Goal: Task Accomplishment & Management: Manage account settings

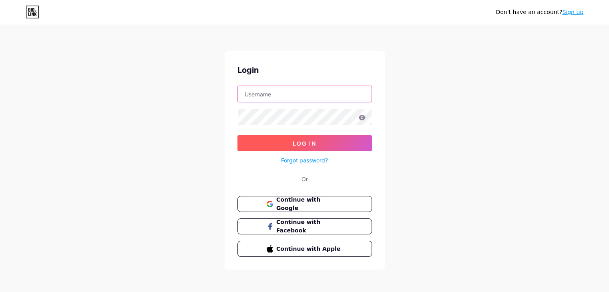
type input "artemisdee06"
click at [296, 143] on span "Log In" at bounding box center [305, 143] width 24 height 7
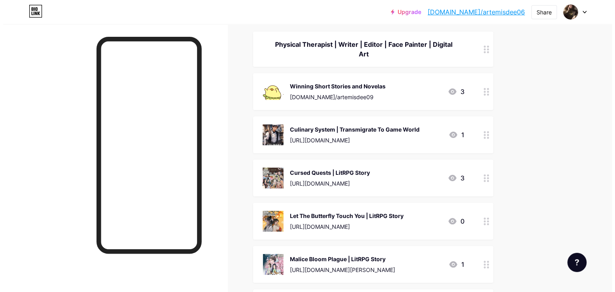
scroll to position [95, 0]
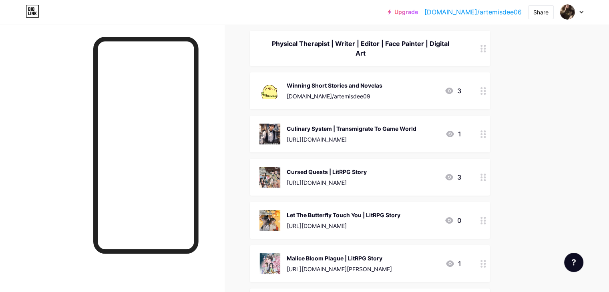
click at [357, 170] on div "Cursed Quests | LitRPG Story" at bounding box center [327, 172] width 80 height 8
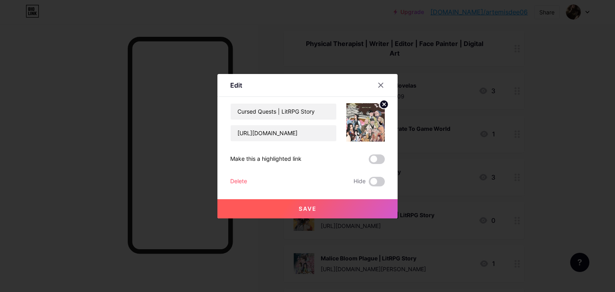
click at [383, 100] on icon at bounding box center [384, 105] width 10 height 10
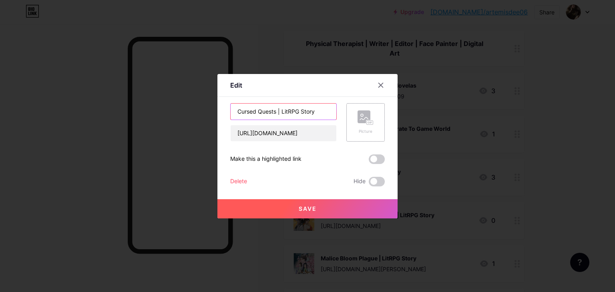
click at [315, 110] on input "Cursed Quests | LitRPG Story" at bounding box center [284, 112] width 106 height 16
click at [239, 111] on input "Cursed Quests | LitRPG Story" at bounding box center [284, 112] width 106 height 16
click at [237, 111] on input "Cursed Quests | LitRPG Story" at bounding box center [284, 112] width 106 height 16
click at [290, 112] on input "text" at bounding box center [284, 112] width 106 height 16
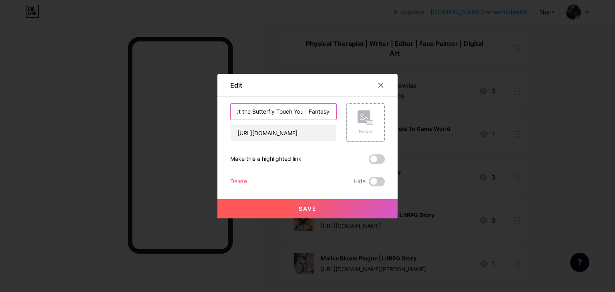
click at [329, 114] on input "Let the Butterfly Touch You | Fantasy" at bounding box center [284, 112] width 106 height 16
click at [261, 113] on input "Let the Butterfly Touch You | Fantasy Crime" at bounding box center [284, 112] width 106 height 16
click at [251, 113] on input "Let the Butterfly Touch You | Fantasy Crime" at bounding box center [284, 112] width 106 height 16
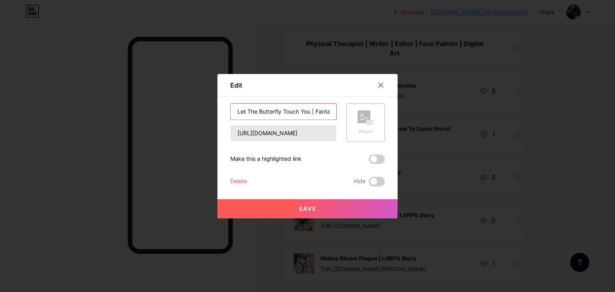
type input "Let The Butterfly Touch You | Fantasy Crime"
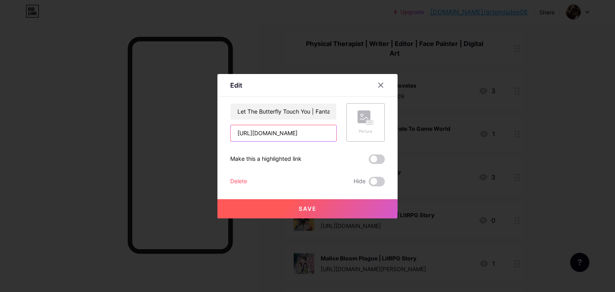
click at [253, 132] on input "https://www.royalroad.com/fiction/100463/cursed-quests-quests-to-reach-thalassa…" at bounding box center [284, 133] width 106 height 16
paste input "[URL][DOMAIN_NAME]"
type input "[URL][DOMAIN_NAME]"
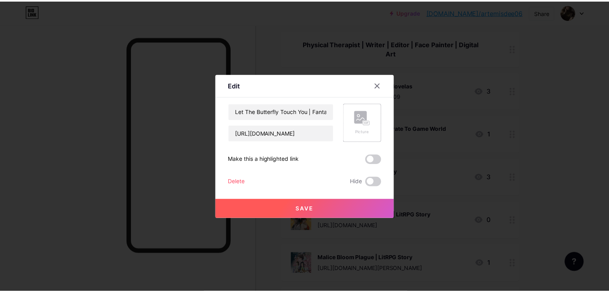
scroll to position [0, 0]
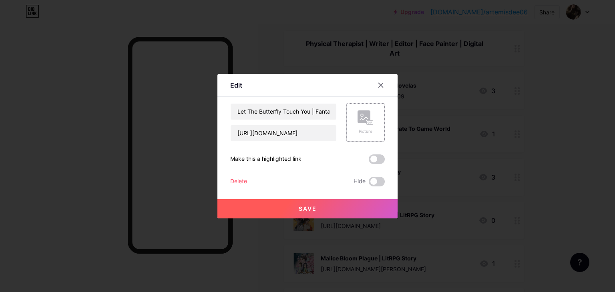
click at [359, 121] on rect at bounding box center [364, 117] width 13 height 13
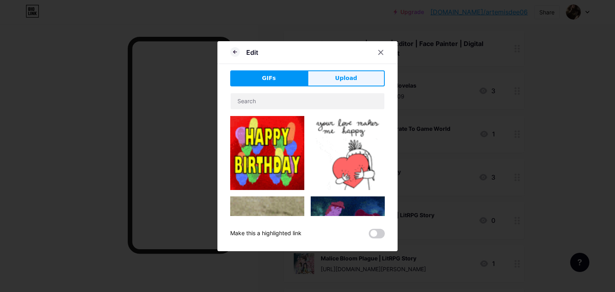
click at [336, 77] on span "Upload" at bounding box center [346, 78] width 22 height 8
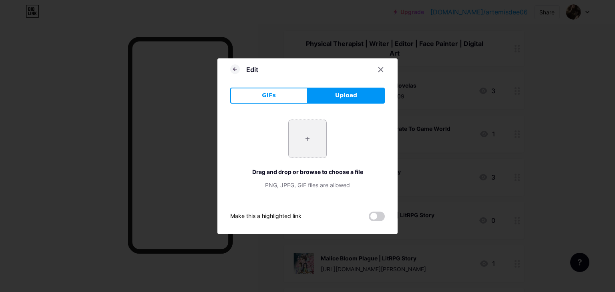
click at [309, 142] on input "file" at bounding box center [308, 139] width 38 height 38
type input "C:\fakepath\Black Elegant Food Recipe Book Cover (35).jpg"
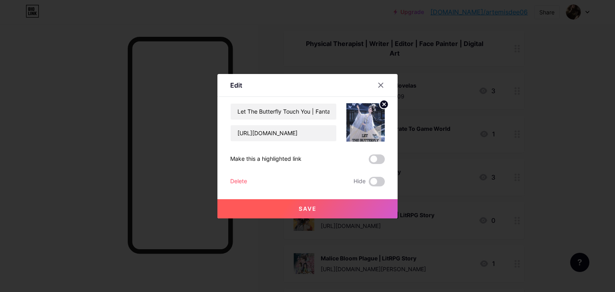
click at [297, 205] on button "Save" at bounding box center [307, 208] width 180 height 19
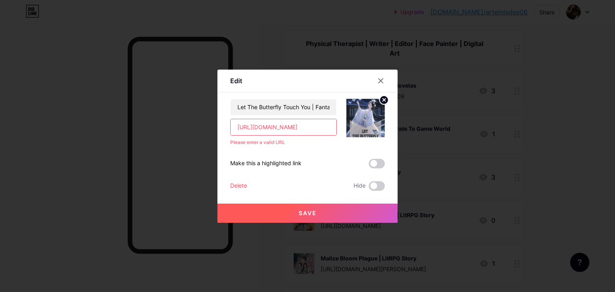
click at [239, 129] on input "[URL][DOMAIN_NAME]" at bounding box center [284, 127] width 106 height 16
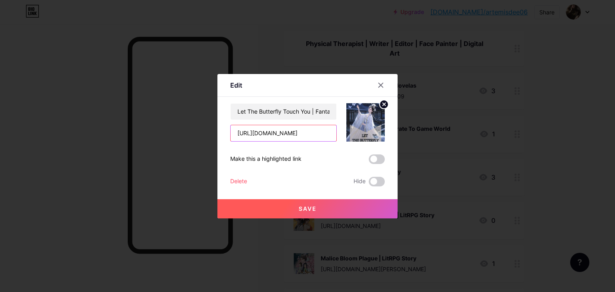
type input "[URL][DOMAIN_NAME]"
click at [275, 205] on button "Save" at bounding box center [307, 208] width 180 height 19
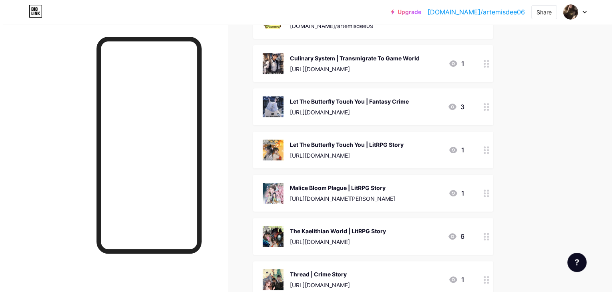
scroll to position [166, 0]
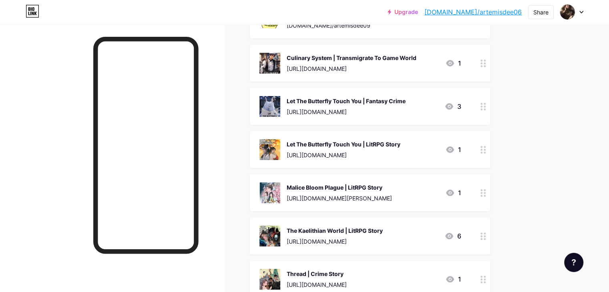
click at [349, 143] on div "Let The Butterfly Touch You | LitRPG Story" at bounding box center [344, 144] width 114 height 8
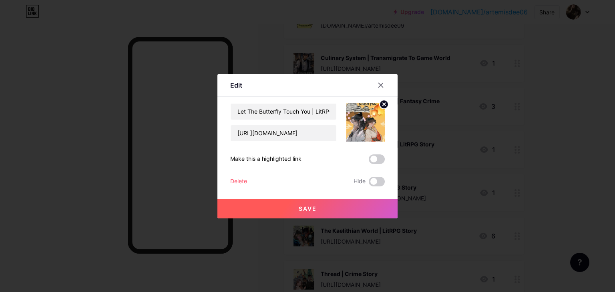
click at [383, 103] on icon at bounding box center [384, 104] width 3 height 3
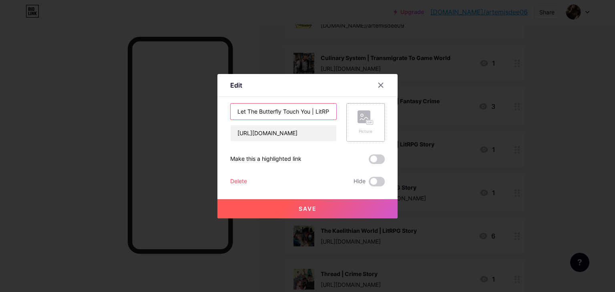
click at [294, 116] on input "Let The Butterfly Touch You | LitRPG Story" at bounding box center [284, 112] width 106 height 16
click at [285, 135] on input "https://www.royalroad.com/fiction/100465/let-the-butterfly-touch-you-quests-to-…" at bounding box center [284, 133] width 106 height 16
paste input "[URL][DOMAIN_NAME]"
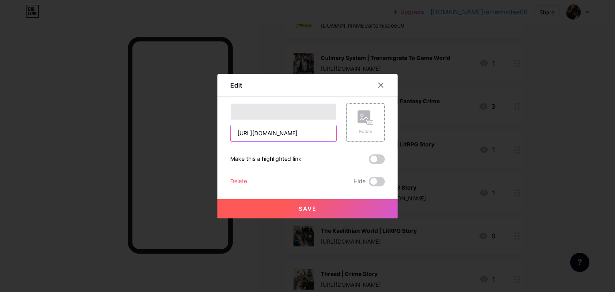
type input "[URL][DOMAIN_NAME]"
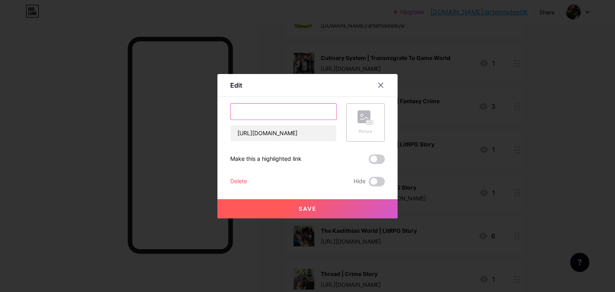
scroll to position [0, 0]
click at [270, 113] on input "text" at bounding box center [284, 112] width 106 height 16
paste input "Born Without Magic, Destined to Rule All"
type input "Born Without Magic, Destined to Rule All | Fantasy Crime"
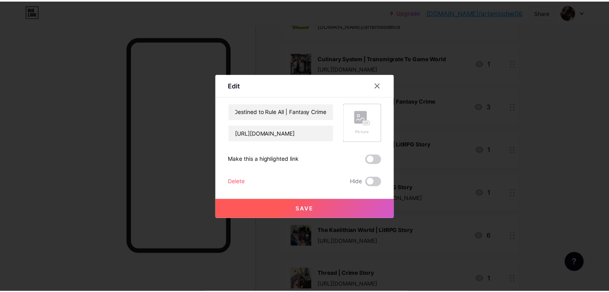
scroll to position [0, 0]
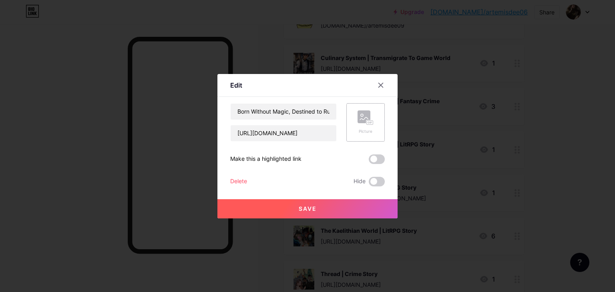
click at [362, 129] on div "Picture" at bounding box center [366, 132] width 16 height 6
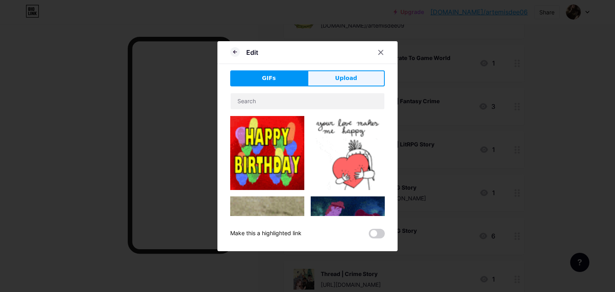
click at [349, 77] on span "Upload" at bounding box center [346, 78] width 22 height 8
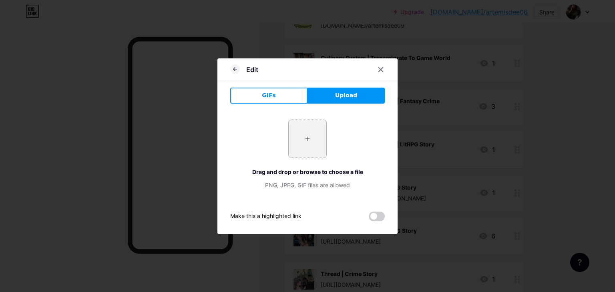
click at [314, 132] on input "file" at bounding box center [308, 139] width 38 height 38
type input "C:\fakepath\Black Elegant Food Recipe Book Cover (40).jpg"
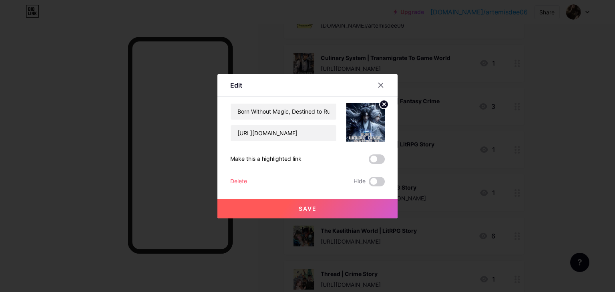
click at [287, 205] on button "Save" at bounding box center [307, 208] width 180 height 19
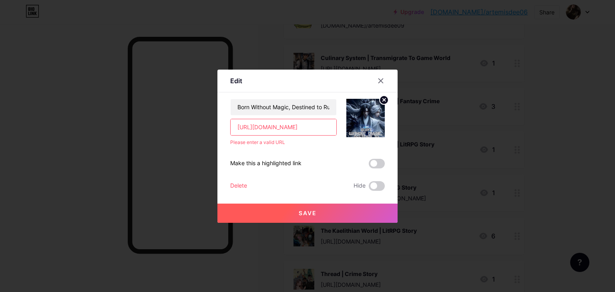
click at [237, 127] on input "[URL][DOMAIN_NAME]" at bounding box center [284, 127] width 106 height 16
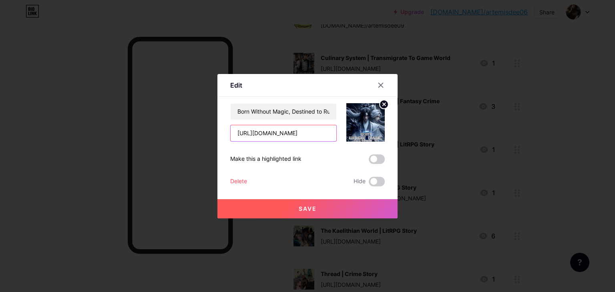
type input "[URL][DOMAIN_NAME]"
click at [263, 208] on button "Save" at bounding box center [307, 208] width 180 height 19
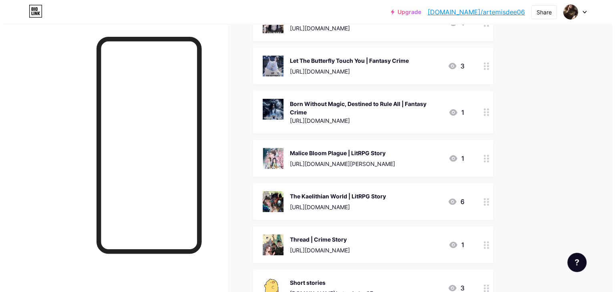
scroll to position [208, 0]
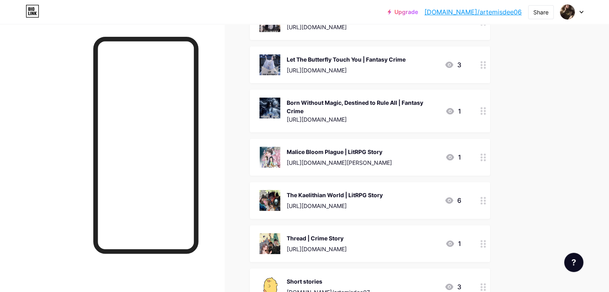
click at [348, 153] on div "Malice Bloom Plague | LitRPG Story" at bounding box center [339, 152] width 105 height 8
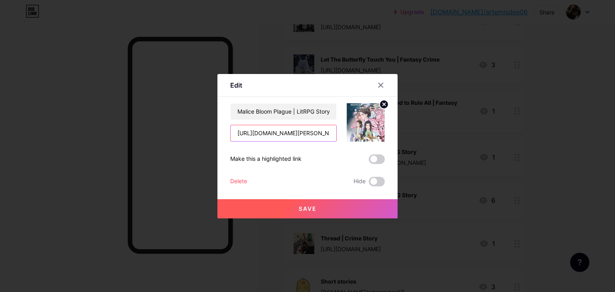
click at [299, 139] on input "https://www.royalroad.com/fiction/100466/malice-bloom-plague-quests-to-reach-th…" at bounding box center [284, 133] width 106 height 16
paste input "[URL][DOMAIN_NAME]"
type input "[URL][DOMAIN_NAME]"
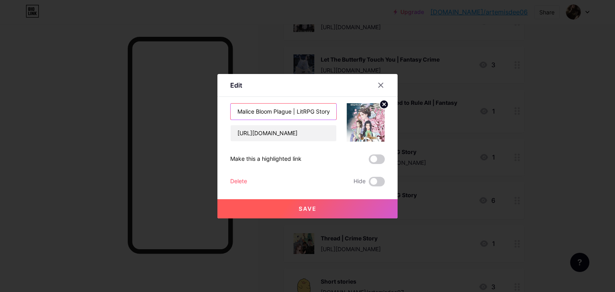
drag, startPoint x: 238, startPoint y: 111, endPoint x: 292, endPoint y: 112, distance: 54.5
click at [292, 112] on input "Malice Bloom Plague | LitRPG Story" at bounding box center [284, 112] width 106 height 16
paste input "I Became the Sect Master’s Shadow"
click at [296, 114] on input "I Became the Sect Master’s Shadow | LitRPG Story" at bounding box center [284, 112] width 106 height 16
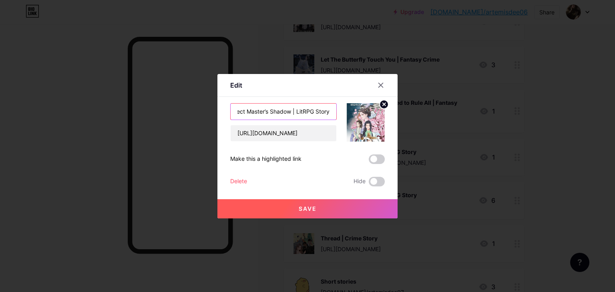
click at [333, 113] on input "I Became the Sect Master’s Shadow | LitRPG Story" at bounding box center [284, 112] width 106 height 16
type input "I Became the Sect Master’s Shadow | Fantasy Crime"
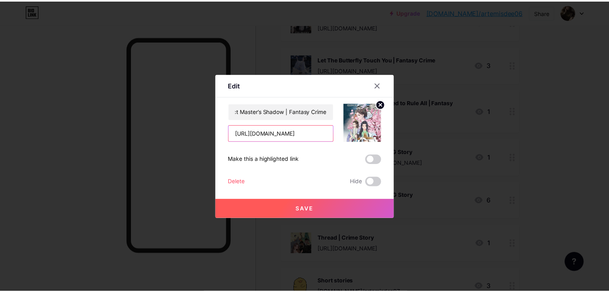
scroll to position [0, 0]
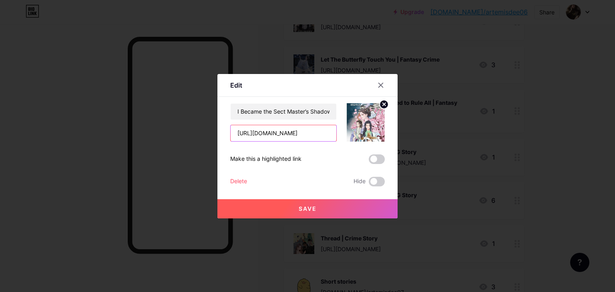
click at [239, 135] on input "[URL][DOMAIN_NAME]" at bounding box center [284, 133] width 106 height 16
type input "[URL][DOMAIN_NAME]"
click at [257, 205] on button "Save" at bounding box center [307, 208] width 180 height 19
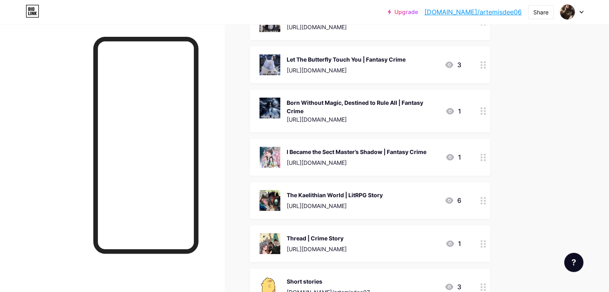
click at [351, 156] on div "I Became the Sect Master’s Shadow | Fantasy Crime https://www.meganovel.com/sto…" at bounding box center [357, 157] width 140 height 21
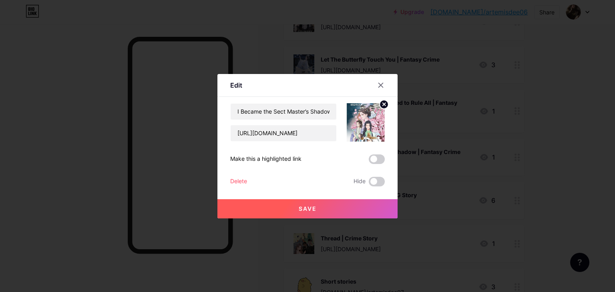
click at [383, 105] on icon at bounding box center [384, 104] width 3 height 3
click at [369, 118] on rect at bounding box center [364, 117] width 13 height 13
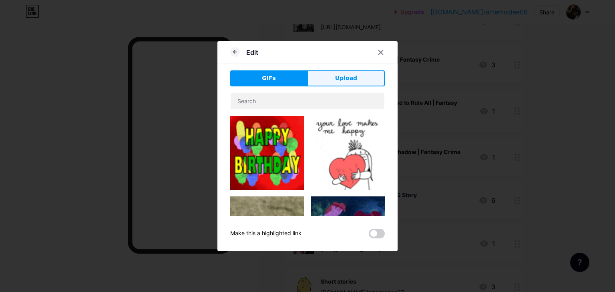
click at [348, 82] on span "Upload" at bounding box center [346, 78] width 22 height 8
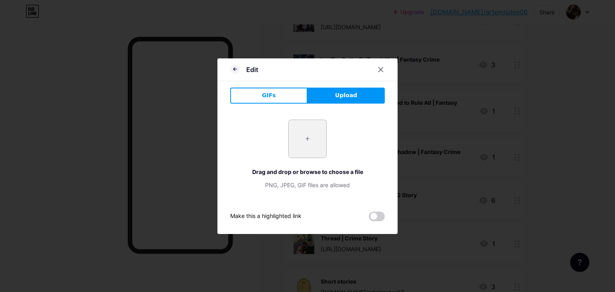
click at [312, 134] on input "file" at bounding box center [308, 139] width 38 height 38
type input "C:\fakepath\Black Elegant Food Recipe Book Cover (60).jpg"
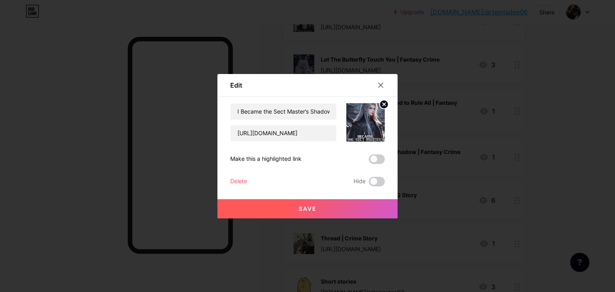
click at [314, 210] on span "Save" at bounding box center [308, 208] width 18 height 7
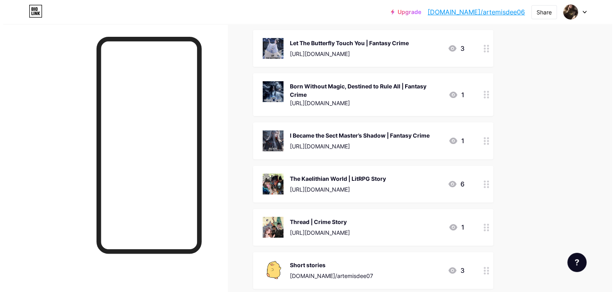
scroll to position [227, 0]
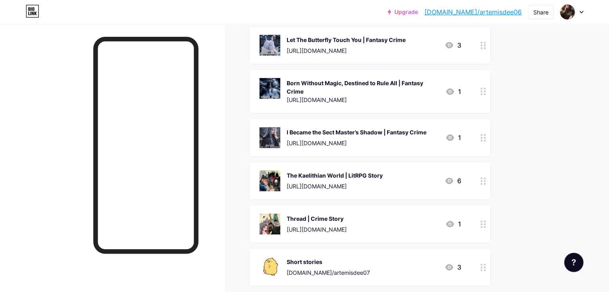
click at [339, 176] on div "The Kaelithian World | LitRPG Story" at bounding box center [335, 175] width 96 height 8
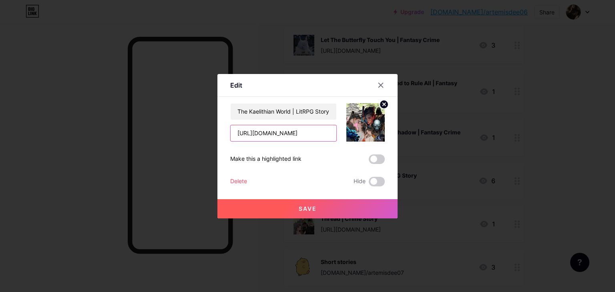
click at [304, 137] on input "https://www.royalroad.com/fiction/100464/the-kaelithian-world-quests-to-reach-t…" at bounding box center [284, 133] width 106 height 16
paste input "[URL][DOMAIN_NAME]"
type input "[URL][DOMAIN_NAME]"
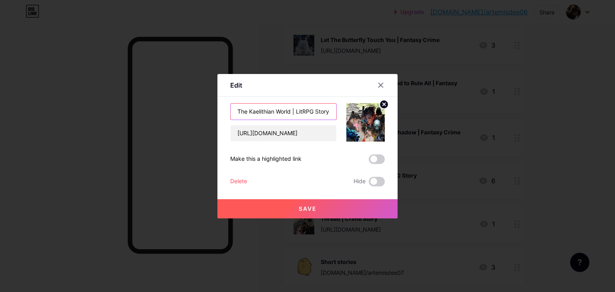
scroll to position [0, 0]
click at [290, 110] on input "The Kaelithian World | LitRPG Story" at bounding box center [284, 112] width 106 height 16
click at [250, 113] on input "The Kaelithian World | LitRPG Story" at bounding box center [284, 112] width 106 height 16
click at [320, 114] on input "The Lost Loot of the Dynasty | LitRPG Story" at bounding box center [284, 112] width 106 height 16
click at [332, 114] on input "The Lost Loot of the Dynasty | LitRPG Story" at bounding box center [284, 112] width 106 height 16
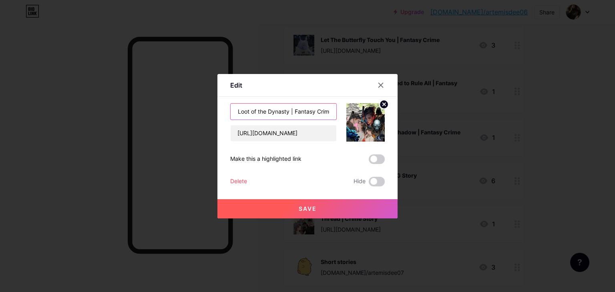
scroll to position [0, 28]
type input "The Lost Loot of the Dynasty | Fantasy Crime"
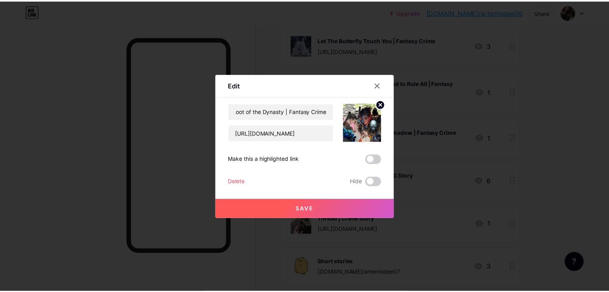
scroll to position [0, 0]
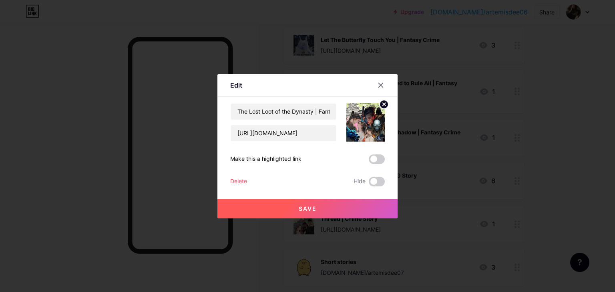
click at [384, 103] on icon at bounding box center [384, 104] width 3 height 3
click at [362, 119] on icon at bounding box center [364, 118] width 8 height 2
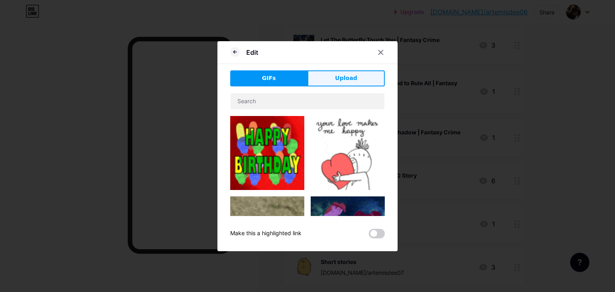
click at [354, 82] on span "Upload" at bounding box center [346, 78] width 22 height 8
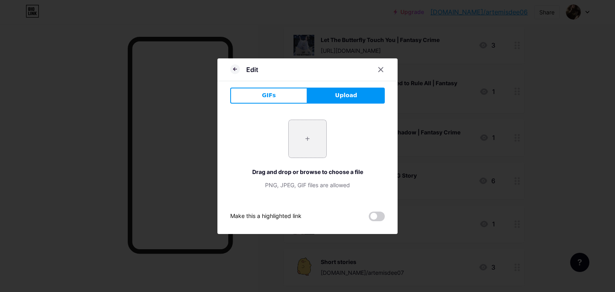
click at [312, 137] on input "file" at bounding box center [308, 139] width 38 height 38
type input "C:\fakepath\Masked Figures In Robes With Swords Under Full Moon (1).png"
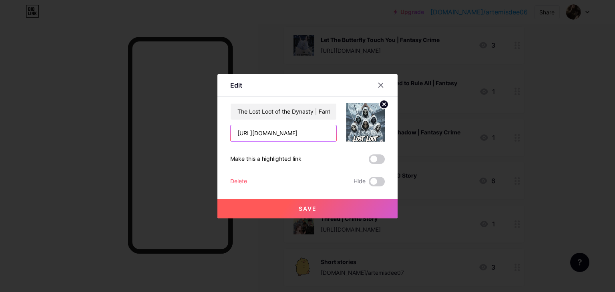
click at [238, 135] on input "[URL][DOMAIN_NAME]" at bounding box center [284, 133] width 106 height 16
type input "[URL][DOMAIN_NAME]"
click at [280, 210] on button "Save" at bounding box center [307, 208] width 180 height 19
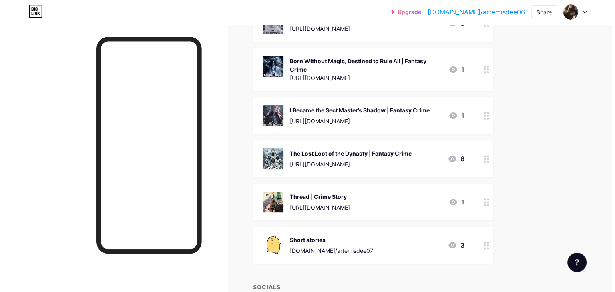
scroll to position [253, 0]
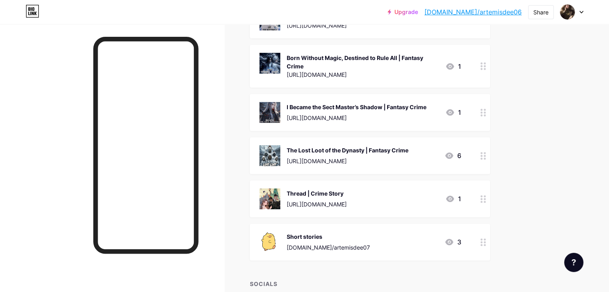
click at [331, 200] on div "https://www.goodnovel.com/book/Thread-The-Twin-s-Killer-Wore-His-Face_310008788…" at bounding box center [317, 204] width 60 height 8
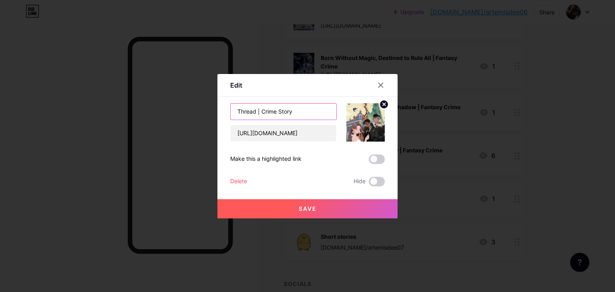
click at [257, 113] on input "Thread | Crime Story" at bounding box center [284, 112] width 106 height 16
click at [239, 112] on input "Thread | Crime Story" at bounding box center [284, 112] width 106 height 16
type input "I loved the Wrong Twin / Thread | Crime Story"
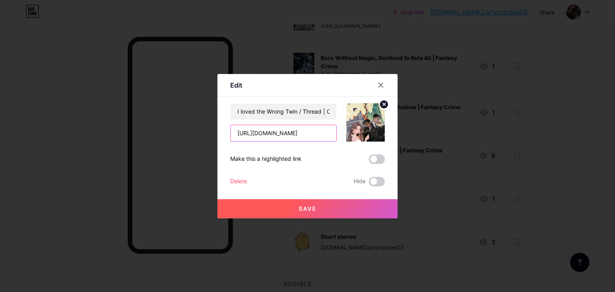
click at [235, 135] on input "https://www.goodnovel.com/book/Thread-The-Twin-s-Killer-Wore-His-Face_310008788…" at bounding box center [284, 133] width 106 height 16
click at [327, 139] on input "https://www.goodnovel.com/book/Thread-The-Twin-s-Killer-Wore-His-Face_310008788…" at bounding box center [284, 133] width 106 height 16
paste input "[URL][DOMAIN_NAME]"
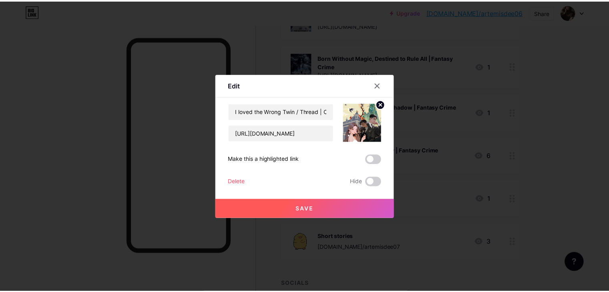
scroll to position [0, 0]
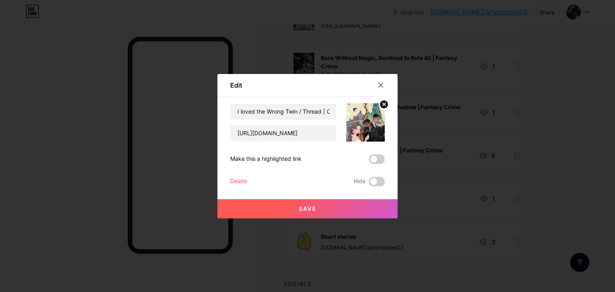
click at [381, 104] on circle at bounding box center [384, 104] width 9 height 9
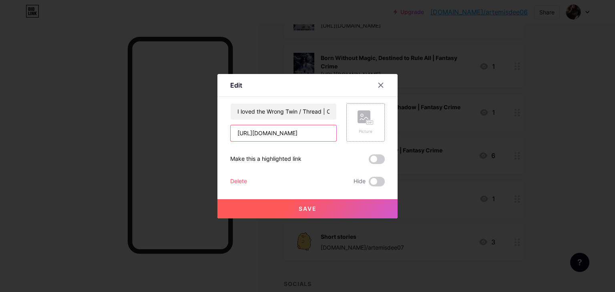
click at [240, 133] on input "[URL][DOMAIN_NAME]" at bounding box center [284, 133] width 106 height 16
type input "[URL][DOMAIN_NAME]"
click at [368, 121] on rect at bounding box center [370, 123] width 6 height 4
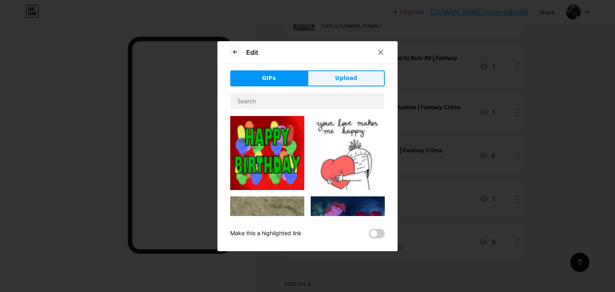
click at [340, 82] on span "Upload" at bounding box center [346, 78] width 22 height 8
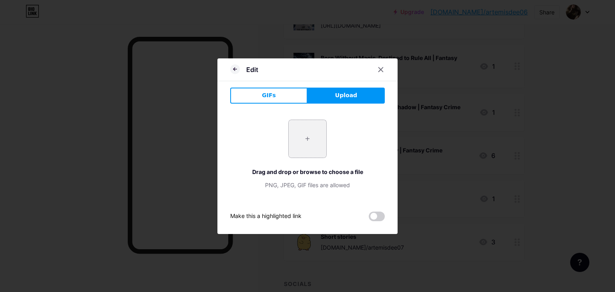
click at [316, 128] on input "file" at bounding box center [308, 139] width 38 height 38
type input "C:\fakepath\Black Elegant Food Recipe Book Cover (48).jpg"
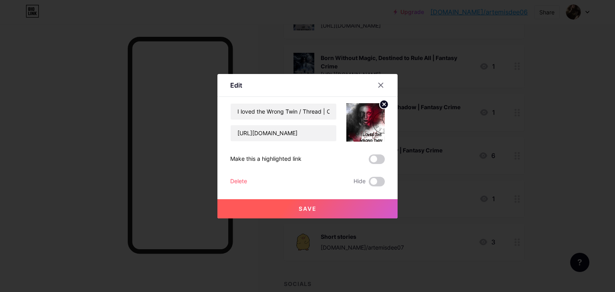
click at [326, 205] on button "Save" at bounding box center [307, 208] width 180 height 19
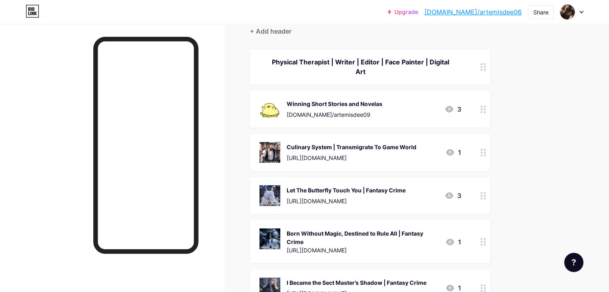
scroll to position [77, 0]
click at [347, 100] on div "Winning Short Stories and Novelas" at bounding box center [335, 104] width 96 height 8
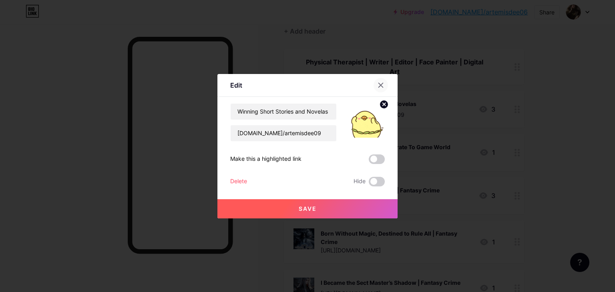
click at [382, 86] on icon at bounding box center [381, 85] width 4 height 4
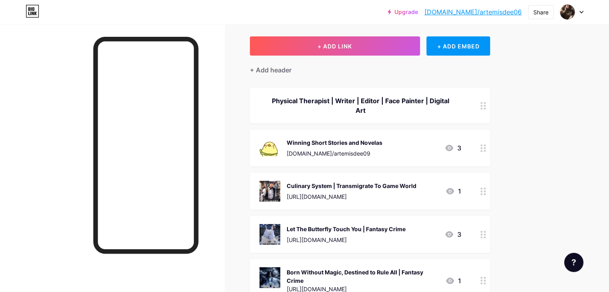
scroll to position [38, 0]
click at [422, 99] on div "Physical Therapist | Writer | Editor | Face Painter | Digital Art" at bounding box center [360, 106] width 202 height 19
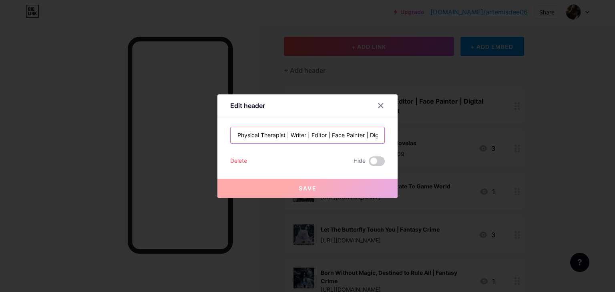
click at [349, 136] on input "Physical Therapist | Writer | Editor | Face Painter | Digital Art" at bounding box center [308, 135] width 154 height 16
click at [348, 136] on input "Physical Therapist | Writer | Editor | Face Painter | Digital Art" at bounding box center [308, 135] width 154 height 16
click at [346, 135] on input "Physical Therapist | Writer | Editor | Face Painter | Digital Art" at bounding box center [308, 135] width 154 height 16
click at [364, 135] on input "Physical Therapist | Writer | Editor | Face Painter | Digital Art" at bounding box center [308, 135] width 154 height 16
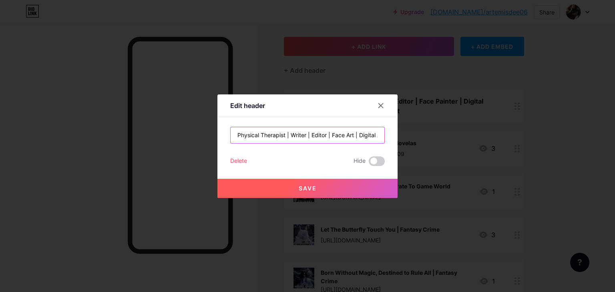
type input "Physical Therapist | Writer | Editor | Face Art | Digital Art"
click at [324, 188] on button "Save" at bounding box center [307, 188] width 180 height 19
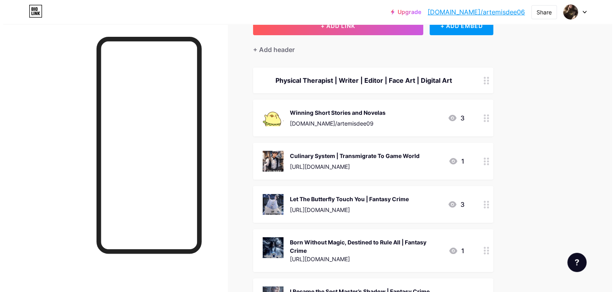
scroll to position [0, 0]
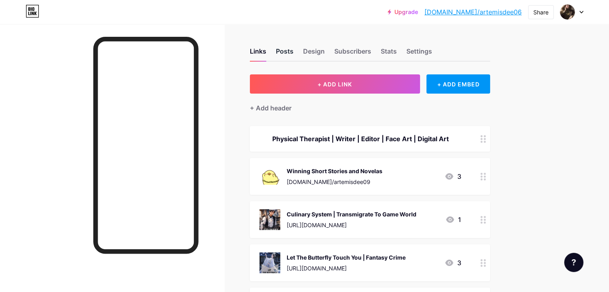
click at [294, 48] on div "Posts" at bounding box center [285, 53] width 18 height 14
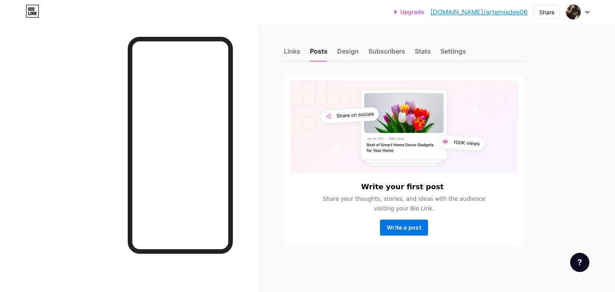
click at [400, 224] on span "Write a post" at bounding box center [404, 227] width 34 height 7
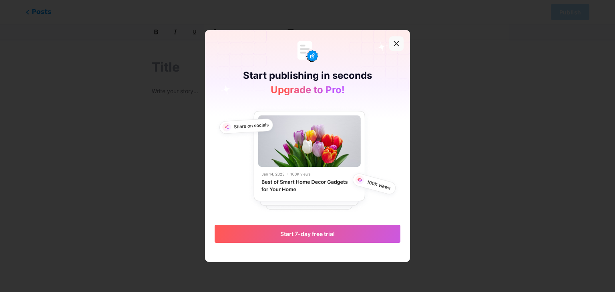
click at [396, 43] on icon at bounding box center [396, 44] width 4 height 4
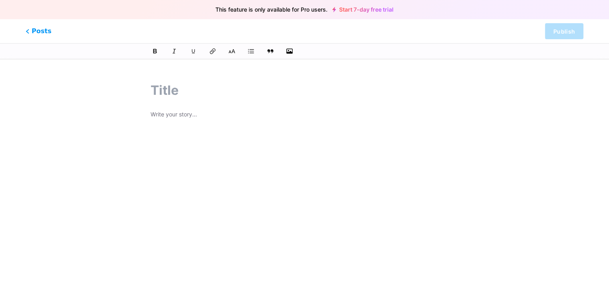
click at [25, 30] on div "Posts Publish" at bounding box center [304, 31] width 609 height 24
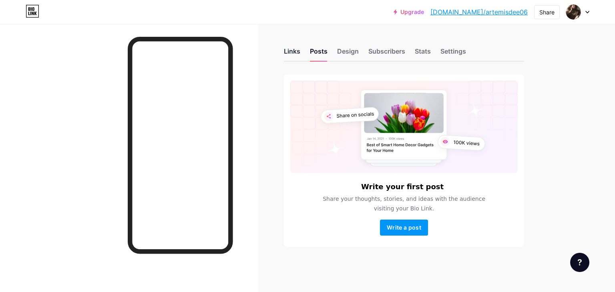
click at [295, 55] on div "Links" at bounding box center [292, 53] width 16 height 14
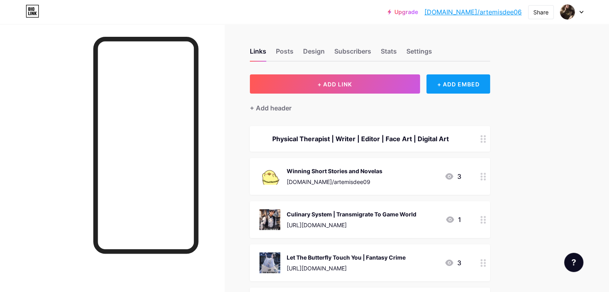
click at [489, 80] on div "+ ADD EMBED" at bounding box center [458, 83] width 64 height 19
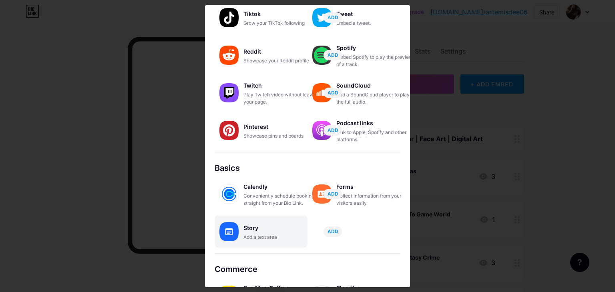
scroll to position [125, 0]
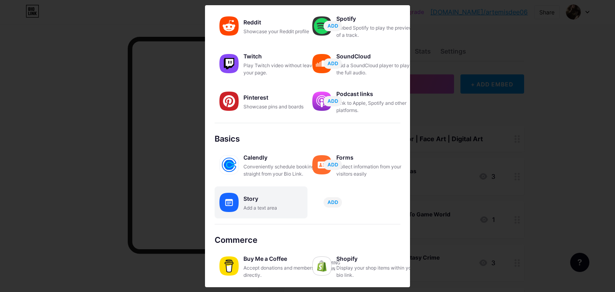
click at [253, 197] on div "Story" at bounding box center [283, 198] width 80 height 11
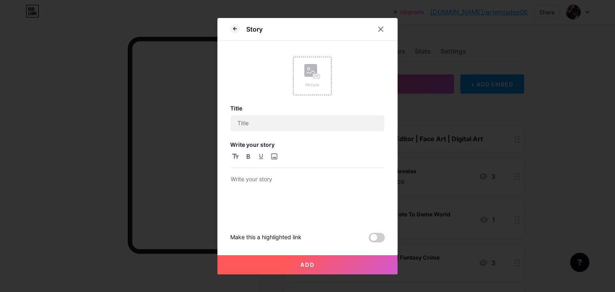
scroll to position [0, 0]
click at [312, 79] on div "Picture" at bounding box center [312, 76] width 16 height 24
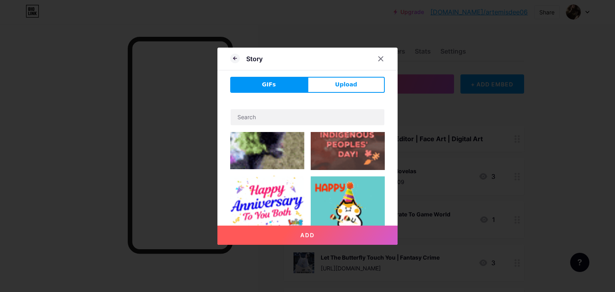
scroll to position [191, 0]
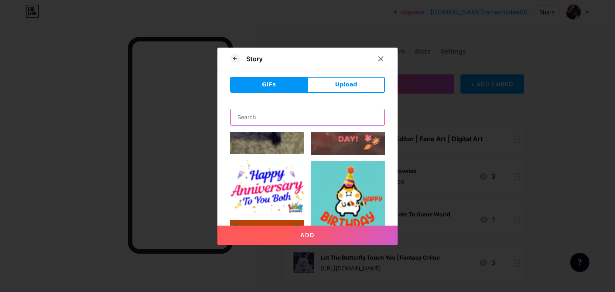
click at [259, 113] on input "text" at bounding box center [308, 117] width 154 height 16
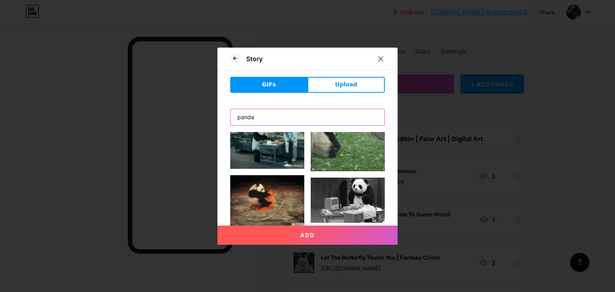
scroll to position [570, 0]
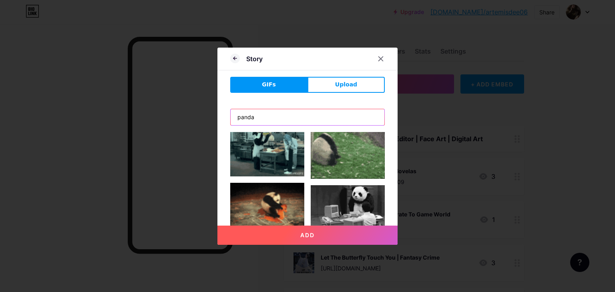
type input "panda"
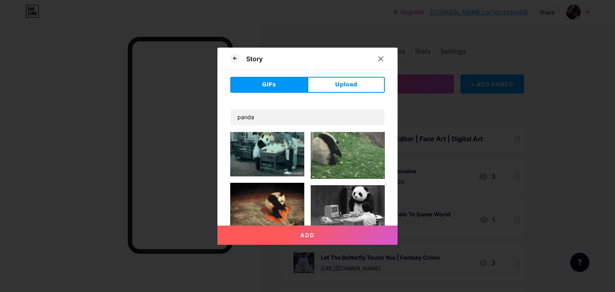
click at [267, 183] on img at bounding box center [267, 208] width 74 height 50
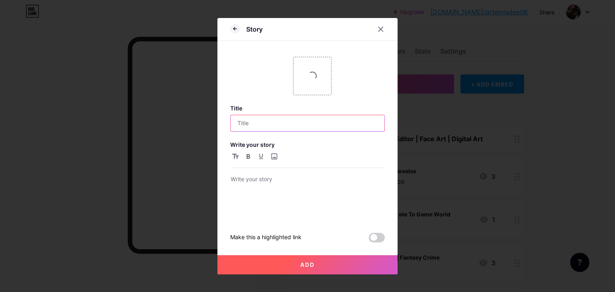
click at [259, 127] on input "text" at bounding box center [308, 123] width 154 height 16
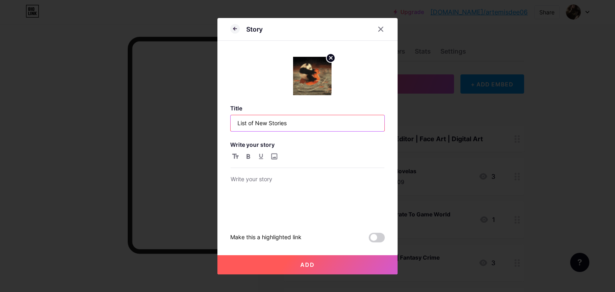
type input "List of New Stories"
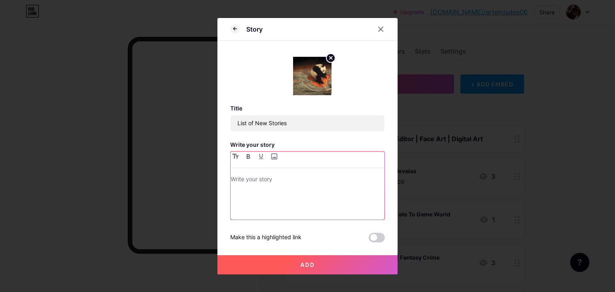
click at [255, 181] on p at bounding box center [308, 180] width 154 height 11
click at [236, 191] on div "Song of Three Realms -" at bounding box center [308, 197] width 154 height 45
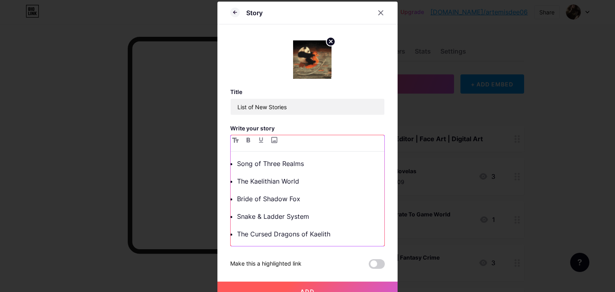
scroll to position [10, 0]
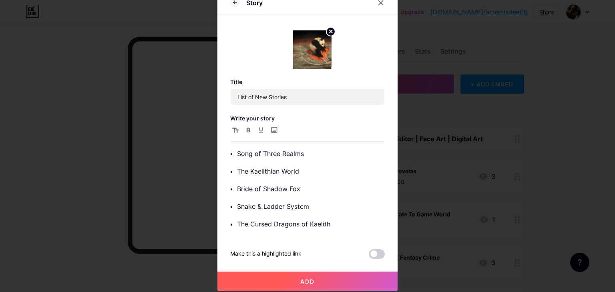
click at [292, 282] on button "Add" at bounding box center [307, 281] width 180 height 19
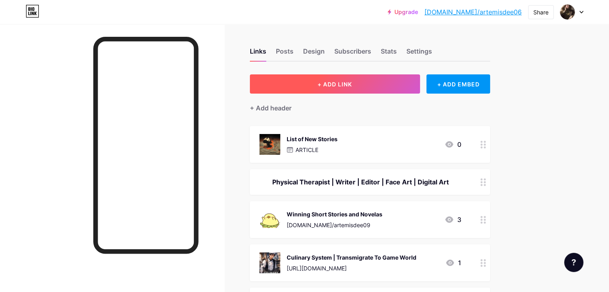
click at [352, 82] on span "+ ADD LINK" at bounding box center [335, 84] width 34 height 7
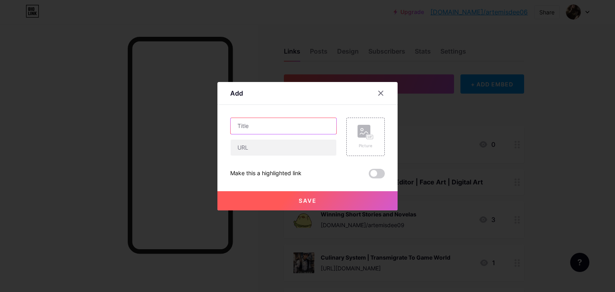
click at [262, 129] on input "text" at bounding box center [284, 126] width 106 height 16
type input "Sunshine & Sapphire | Fantasy Romance"
click at [263, 148] on input "text" at bounding box center [284, 148] width 106 height 16
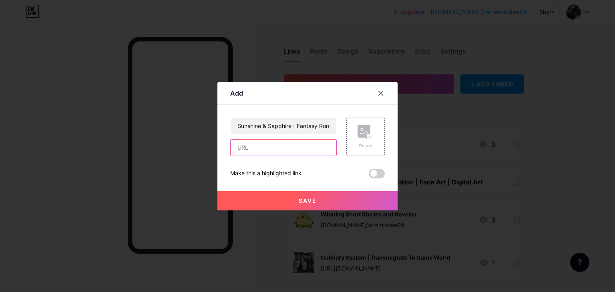
paste input "[URL][DOMAIN_NAME]"
type input "[URL][DOMAIN_NAME]"
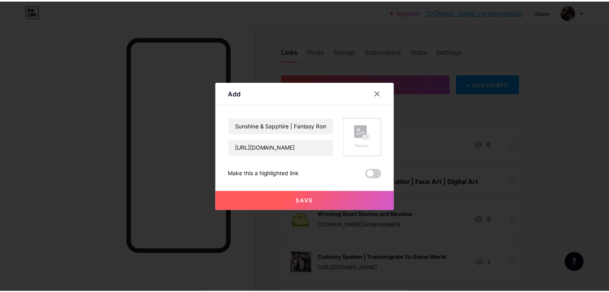
scroll to position [0, 0]
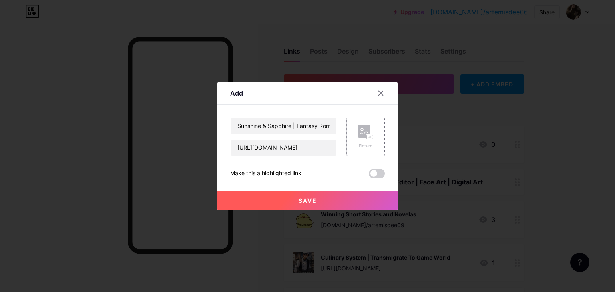
click at [362, 134] on rect at bounding box center [364, 131] width 13 height 13
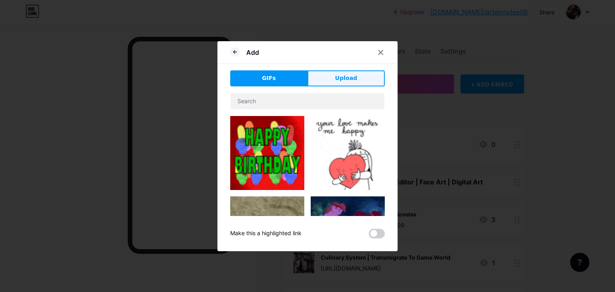
click at [349, 81] on span "Upload" at bounding box center [346, 78] width 22 height 8
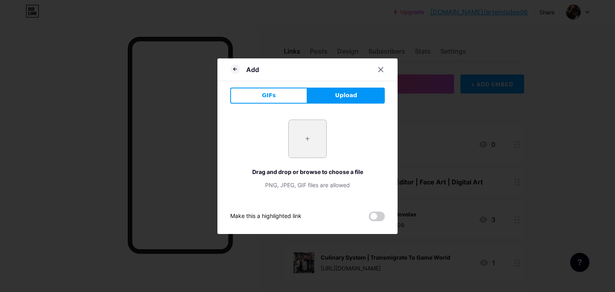
click at [306, 138] on input "file" at bounding box center [308, 139] width 38 height 38
type input "C:\fakepath\Black Elegant Food Recipe Book Cover (20).jpg"
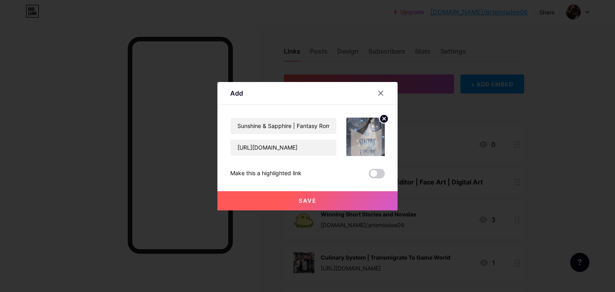
click at [298, 199] on button "Save" at bounding box center [307, 200] width 180 height 19
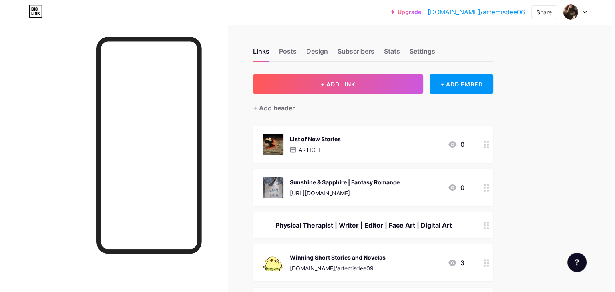
scroll to position [19, 0]
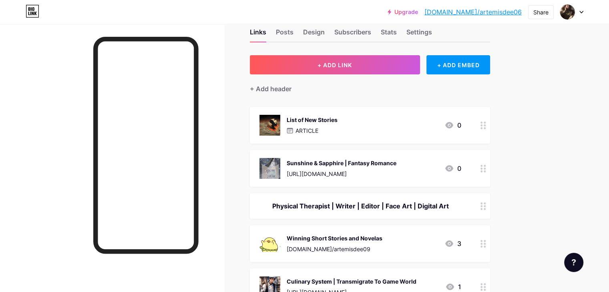
click at [342, 204] on div "Physical Therapist | Writer | Editor | Face Art | Digital Art" at bounding box center [360, 206] width 202 height 10
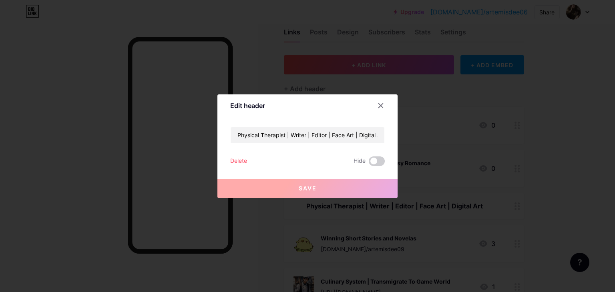
click at [342, 204] on div at bounding box center [307, 146] width 615 height 292
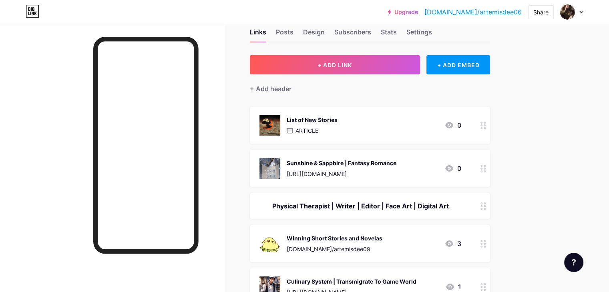
click at [342, 204] on div "Physical Therapist | Writer | Editor | Face Art | Digital Art" at bounding box center [360, 206] width 202 height 10
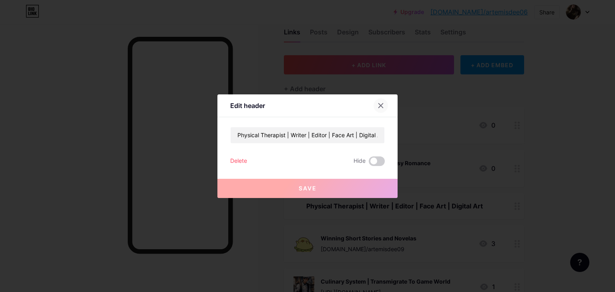
click at [382, 111] on div at bounding box center [381, 106] width 14 height 14
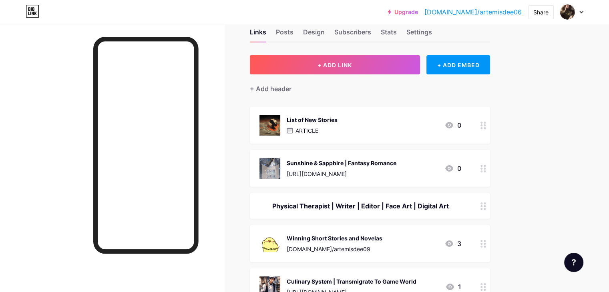
click at [379, 205] on div "Physical Therapist | Writer | Editor | Face Art | Digital Art" at bounding box center [360, 206] width 202 height 10
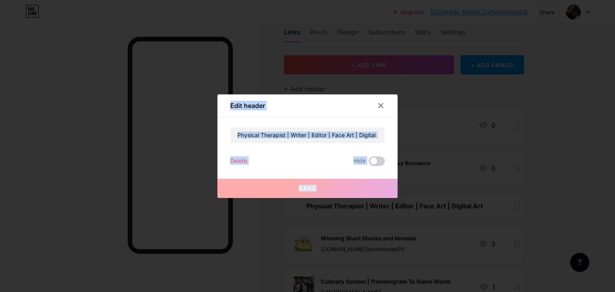
click at [379, 205] on div at bounding box center [307, 146] width 615 height 292
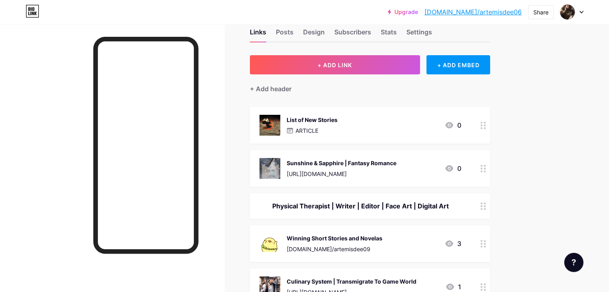
click at [375, 205] on div "Physical Therapist | Writer | Editor | Face Art | Digital Art" at bounding box center [360, 206] width 202 height 10
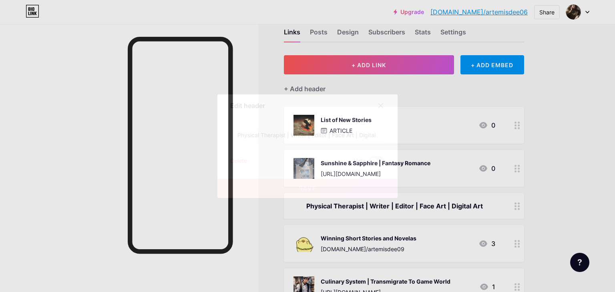
drag, startPoint x: 375, startPoint y: 205, endPoint x: 376, endPoint y: 199, distance: 5.6
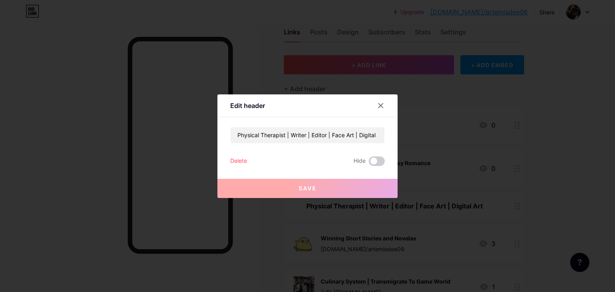
click at [376, 199] on div at bounding box center [307, 146] width 615 height 292
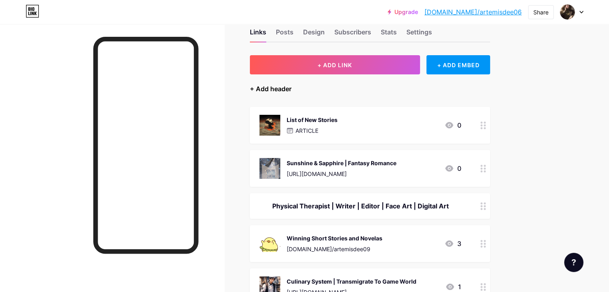
click at [292, 90] on div "+ Add header" at bounding box center [271, 89] width 42 height 10
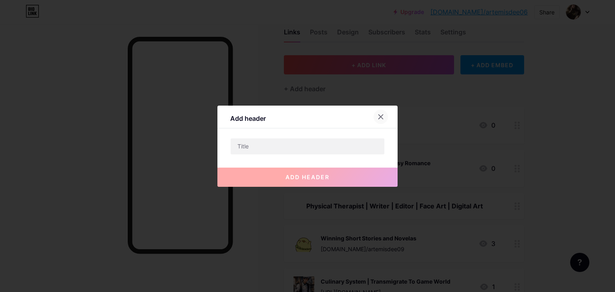
click at [380, 119] on icon at bounding box center [381, 117] width 6 height 6
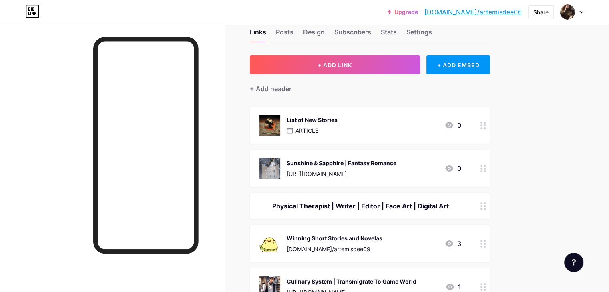
click at [486, 207] on icon at bounding box center [484, 207] width 6 height 8
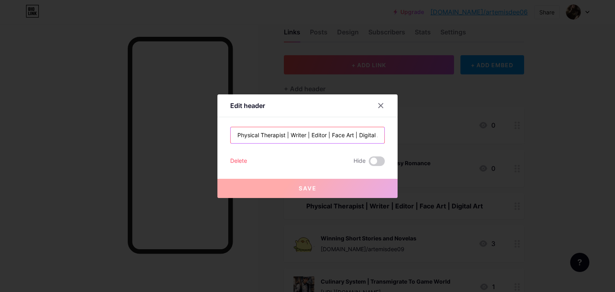
click at [368, 135] on input "Physical Therapist | Writer | Editor | Face Art | Digital Art" at bounding box center [308, 135] width 154 height 16
click at [235, 161] on div "Delete" at bounding box center [238, 162] width 17 height 10
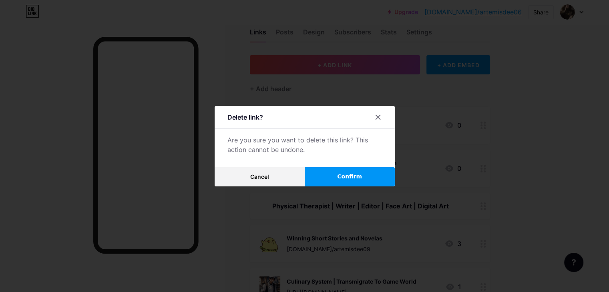
click at [336, 174] on button "Confirm" at bounding box center [350, 176] width 90 height 19
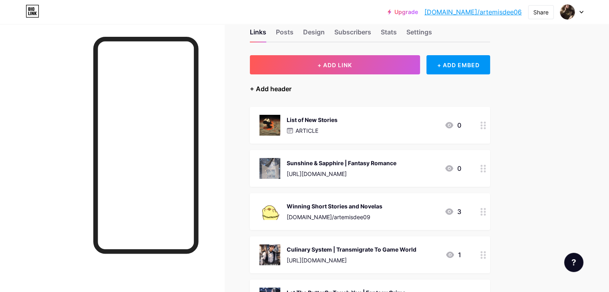
click at [292, 84] on div "+ Add header" at bounding box center [271, 89] width 42 height 10
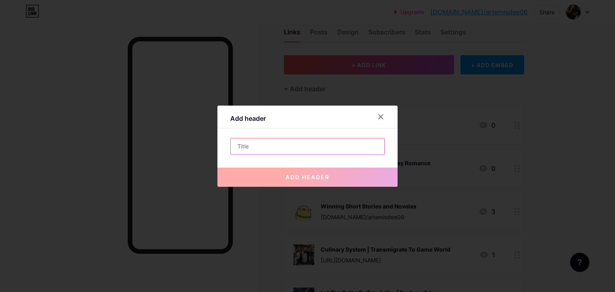
click at [284, 141] on input "text" at bounding box center [308, 147] width 154 height 16
paste input "Physical Therapist | Writer | Editor | Face Art | Digital Art"
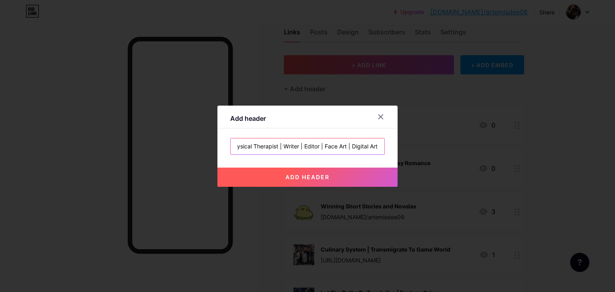
type input "Physical Therapist | Writer | Editor | Face Art | Digital Art"
click at [293, 179] on span "add header" at bounding box center [308, 177] width 44 height 7
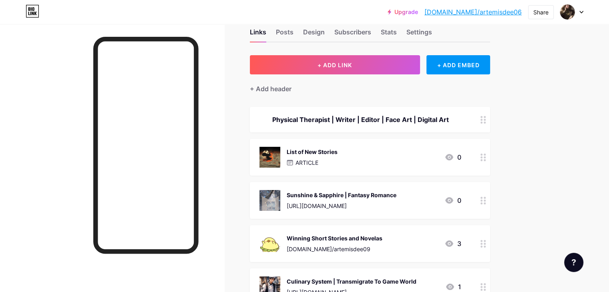
click at [486, 120] on icon at bounding box center [484, 120] width 6 height 8
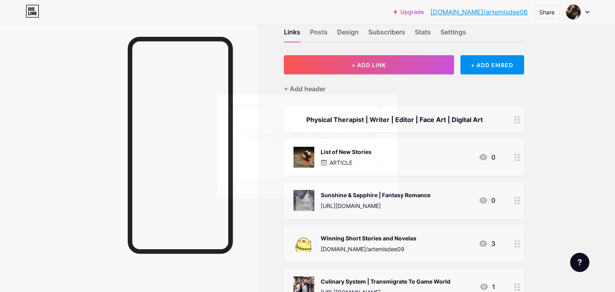
click at [379, 108] on icon at bounding box center [381, 106] width 6 height 6
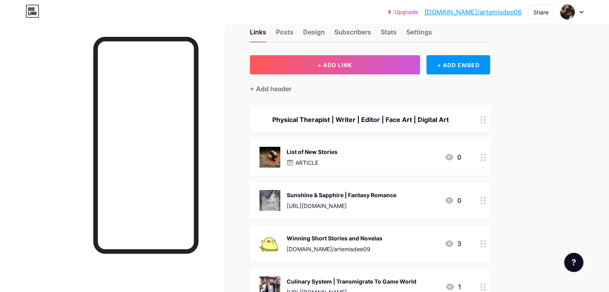
click at [486, 159] on icon at bounding box center [484, 158] width 6 height 8
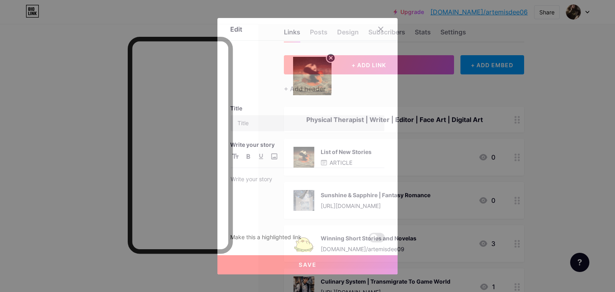
type input "List of New Stories"
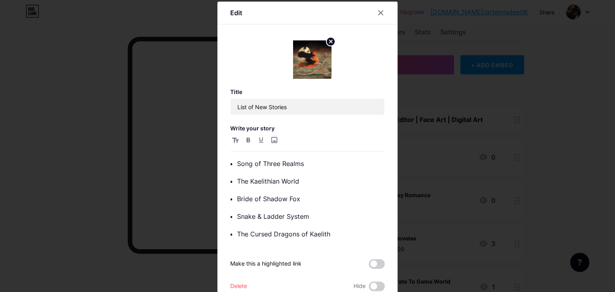
click at [328, 38] on circle at bounding box center [330, 41] width 9 height 9
click at [314, 58] on rect at bounding box center [317, 60] width 6 height 4
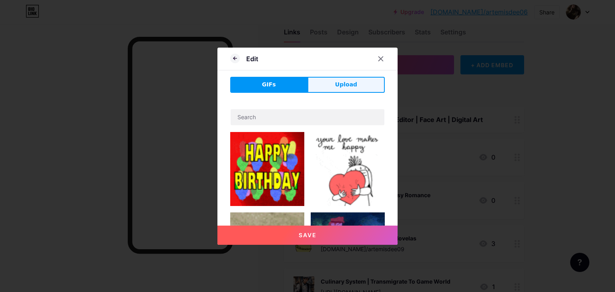
click at [348, 87] on span "Upload" at bounding box center [346, 84] width 22 height 8
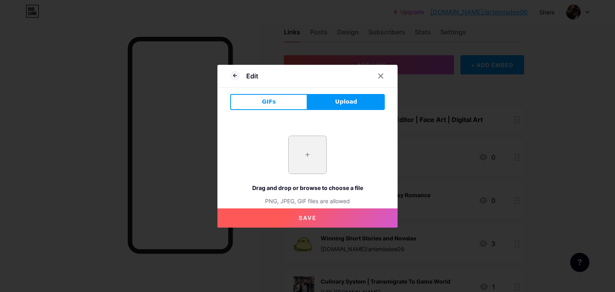
click at [310, 154] on input "file" at bounding box center [308, 155] width 38 height 38
type input "C:\fakepath\download - 2025-10-08T164227.588.jpeg"
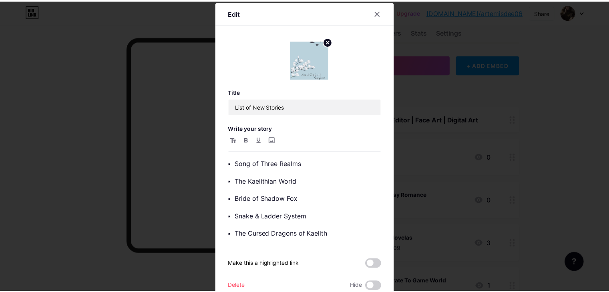
scroll to position [32, 0]
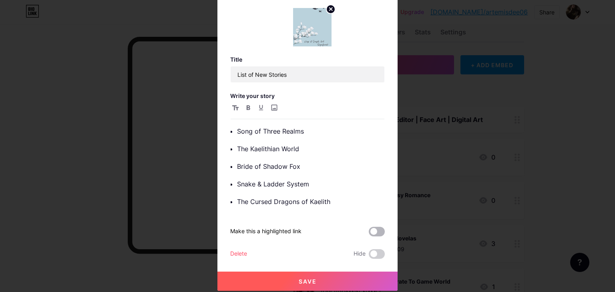
click at [372, 232] on span at bounding box center [377, 232] width 16 height 10
click at [369, 234] on input "checkbox" at bounding box center [369, 234] width 0 height 0
click at [316, 277] on button "Save" at bounding box center [307, 281] width 180 height 19
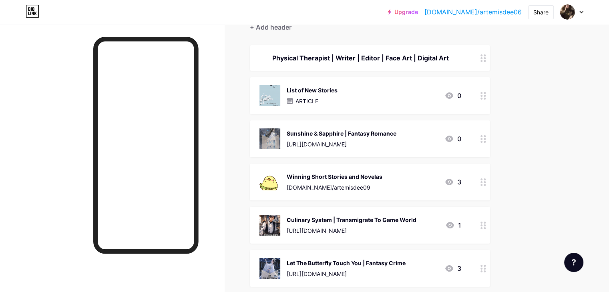
scroll to position [81, 0]
click at [483, 184] on circle at bounding box center [482, 185] width 2 height 2
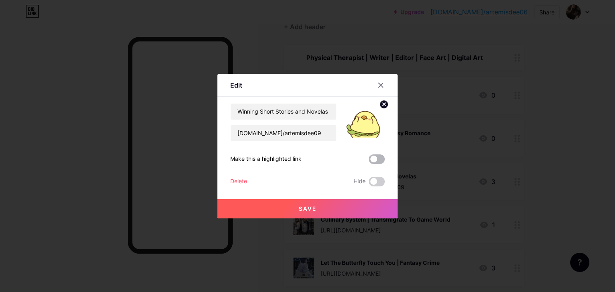
click at [376, 162] on span at bounding box center [377, 160] width 16 height 10
click at [369, 161] on input "checkbox" at bounding box center [369, 161] width 0 height 0
click at [320, 213] on button "Save" at bounding box center [307, 208] width 180 height 19
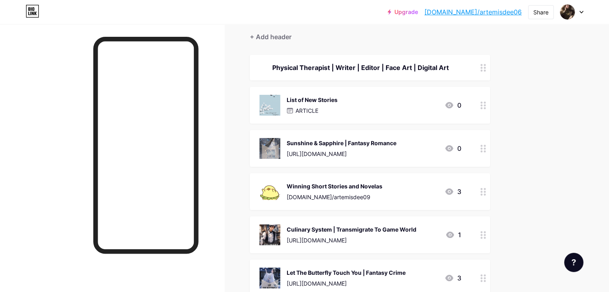
scroll to position [72, 0]
drag, startPoint x: 407, startPoint y: 202, endPoint x: 411, endPoint y: 161, distance: 41.8
click at [411, 161] on span "Physical Therapist | Writer | Editor | Face Art | Digital Art List of New Stori…" at bounding box center [370, 286] width 240 height 464
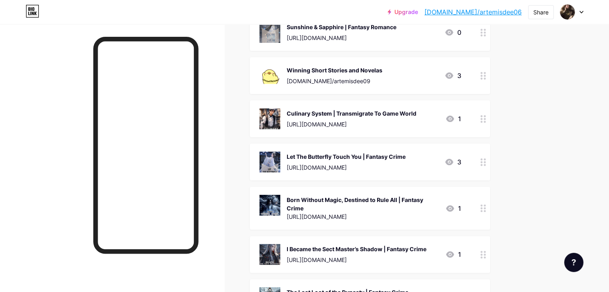
scroll to position [0, 0]
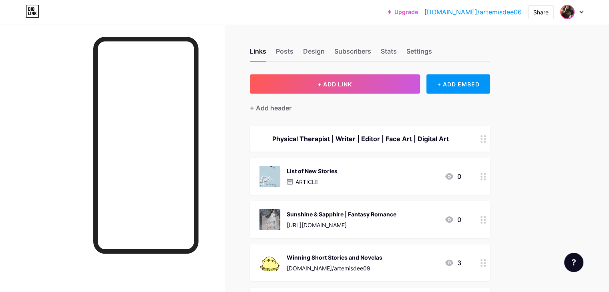
click at [569, 12] on img at bounding box center [567, 12] width 13 height 13
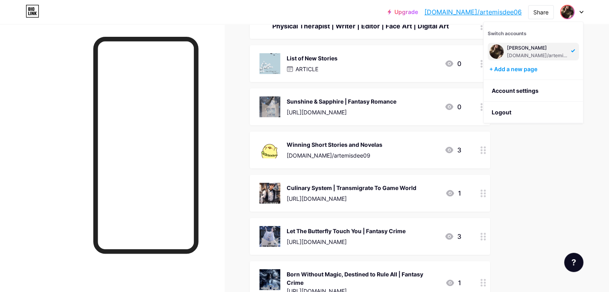
scroll to position [182, 0]
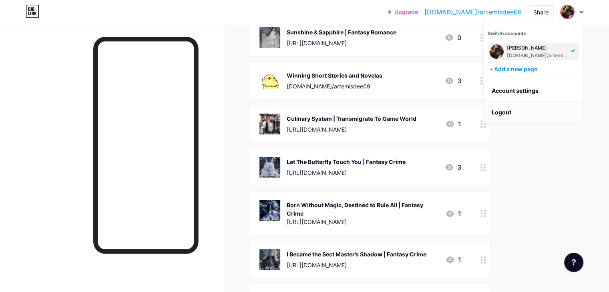
click at [501, 107] on li "Logout" at bounding box center [533, 113] width 99 height 22
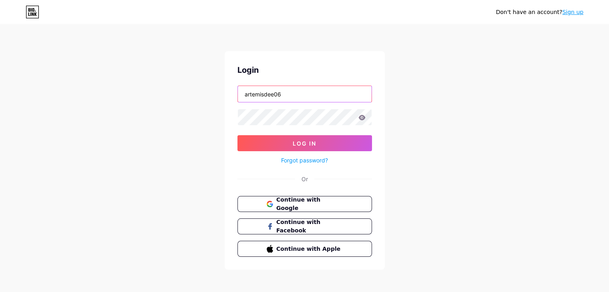
click at [298, 99] on input "artemisdee06" at bounding box center [305, 94] width 134 height 16
type input "artemisdee00"
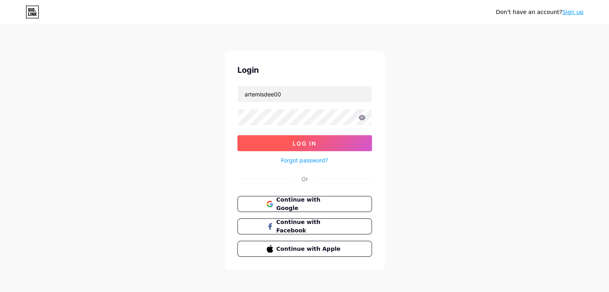
click at [311, 145] on span "Log In" at bounding box center [305, 143] width 24 height 7
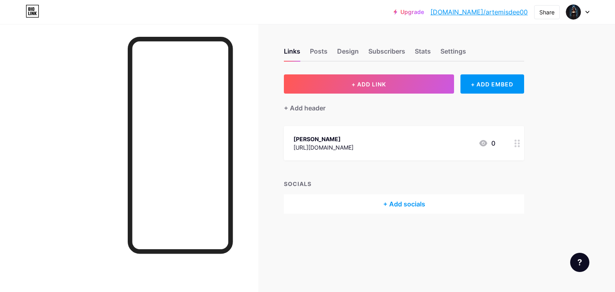
click at [319, 145] on div "[URL][DOMAIN_NAME]" at bounding box center [324, 147] width 60 height 8
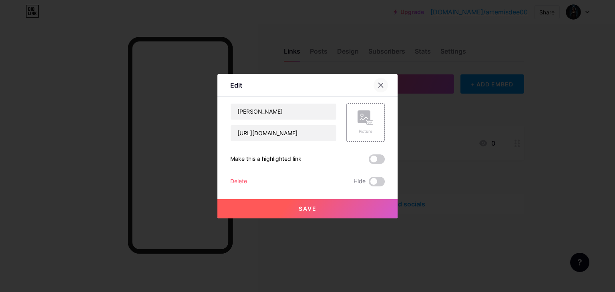
click at [381, 91] on div at bounding box center [381, 85] width 14 height 14
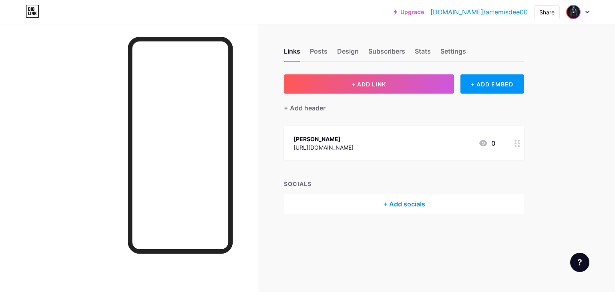
click at [573, 14] on img at bounding box center [573, 12] width 13 height 13
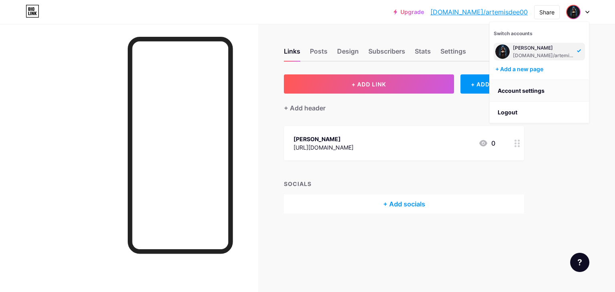
click at [529, 90] on link "Account settings" at bounding box center [539, 91] width 99 height 22
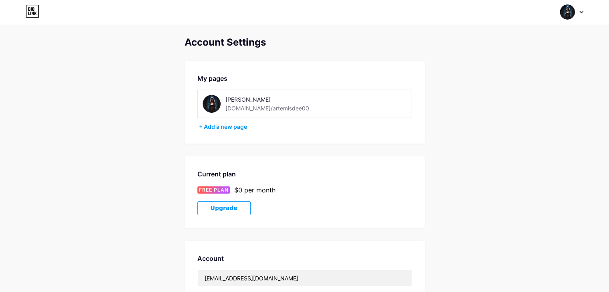
click at [239, 98] on div "[PERSON_NAME]" at bounding box center [281, 99] width 113 height 8
click at [251, 102] on div "[PERSON_NAME]" at bounding box center [281, 99] width 113 height 8
click at [571, 9] on img at bounding box center [567, 11] width 15 height 15
click at [519, 48] on div "[PERSON_NAME]" at bounding box center [538, 48] width 62 height 6
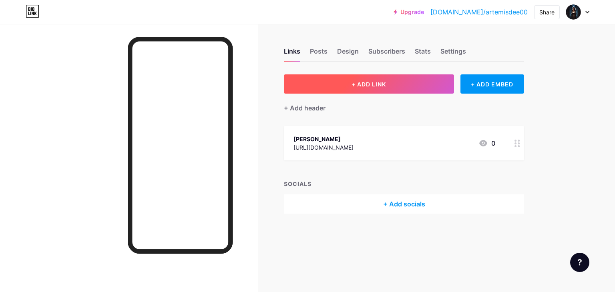
click at [370, 81] on span "+ ADD LINK" at bounding box center [369, 84] width 34 height 7
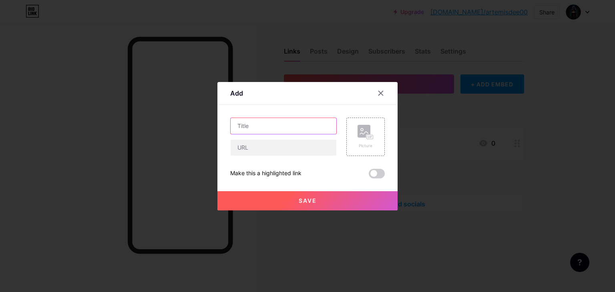
click at [292, 125] on input "text" at bounding box center [284, 126] width 106 height 16
click at [263, 129] on input "text" at bounding box center [284, 126] width 106 height 16
type input "My Four"
click at [285, 153] on input "text" at bounding box center [284, 148] width 106 height 16
paste input "https://www.dreame.com/story/4270743296"
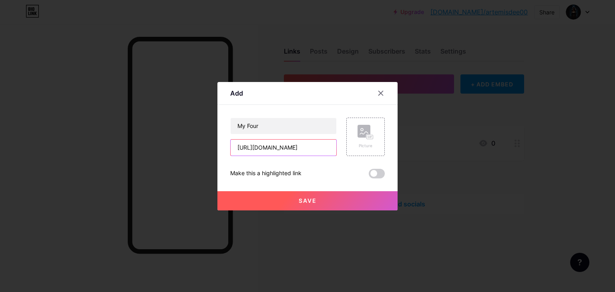
scroll to position [0, 26]
type input "https://www.dreame.com/story/4270743296"
click at [367, 139] on rect at bounding box center [369, 137] width 7 height 5
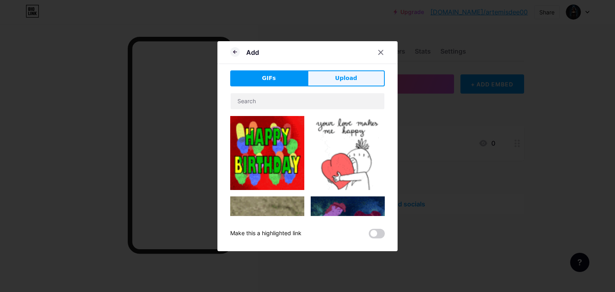
click at [348, 78] on span "Upload" at bounding box center [346, 78] width 22 height 8
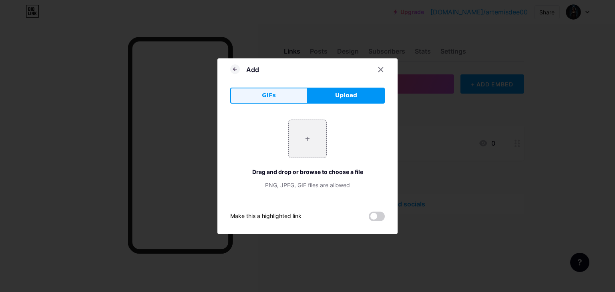
click at [278, 92] on button "GIFs" at bounding box center [268, 96] width 77 height 16
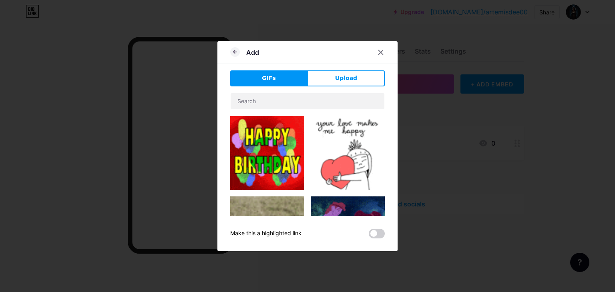
click at [330, 161] on img at bounding box center [348, 153] width 74 height 74
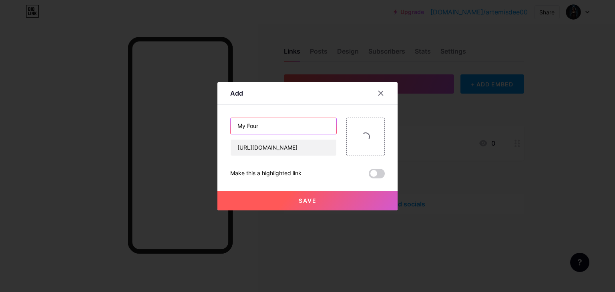
click at [275, 126] on input "My Four" at bounding box center [284, 126] width 106 height 16
type input "My Four Biker Stepbrothers | Erotica Reverse Harem"
click at [290, 203] on button "Save" at bounding box center [307, 200] width 180 height 19
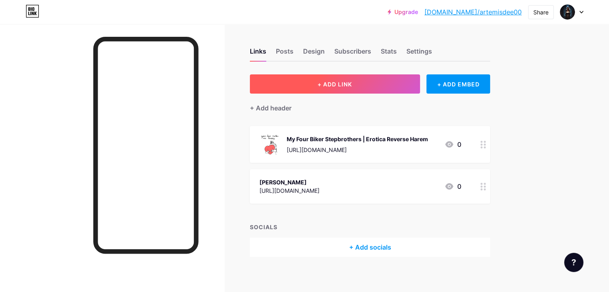
click at [392, 88] on button "+ ADD LINK" at bounding box center [335, 83] width 170 height 19
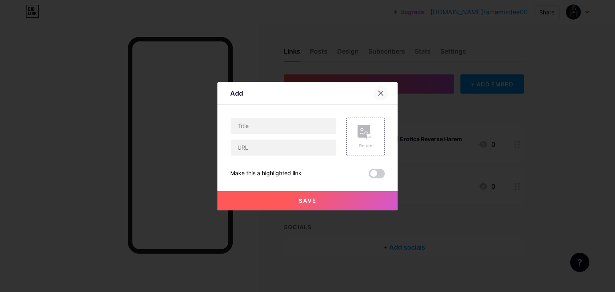
click at [378, 93] on icon at bounding box center [381, 93] width 6 height 6
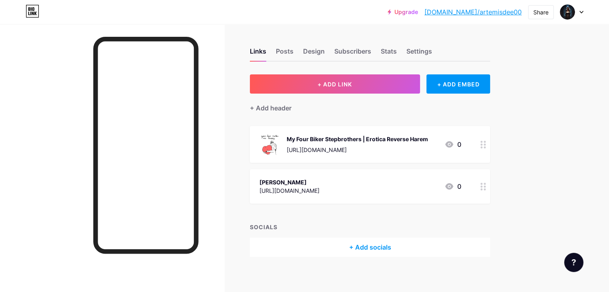
click at [320, 187] on div "[URL][DOMAIN_NAME]" at bounding box center [289, 191] width 60 height 8
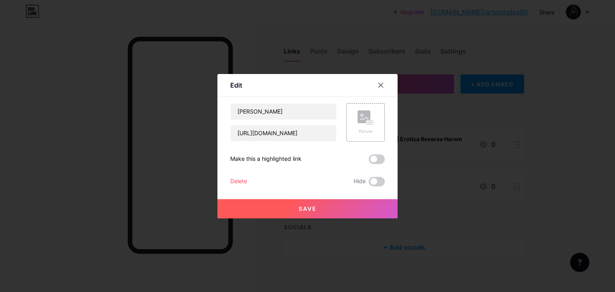
click at [237, 181] on div "Delete" at bounding box center [238, 182] width 17 height 10
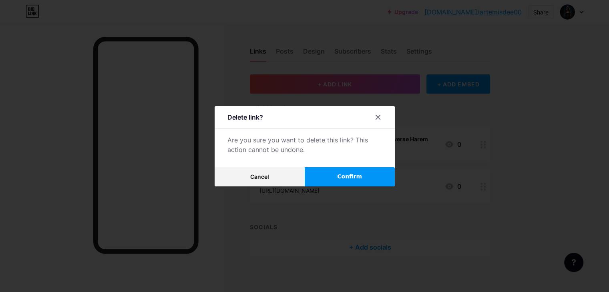
click at [345, 174] on span "Confirm" at bounding box center [349, 177] width 25 height 8
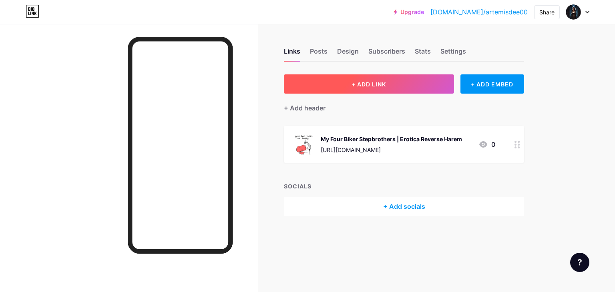
click at [362, 81] on span "+ ADD LINK" at bounding box center [369, 84] width 34 height 7
click at [356, 81] on span "+ ADD LINK" at bounding box center [369, 84] width 34 height 7
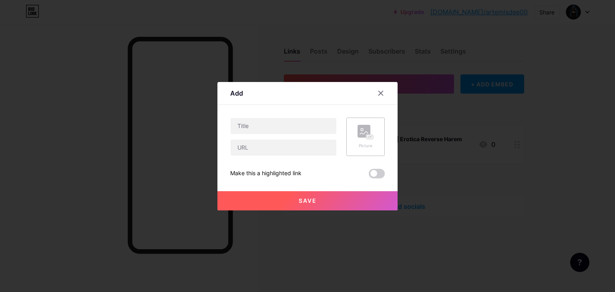
click at [364, 140] on div "Picture" at bounding box center [366, 137] width 16 height 24
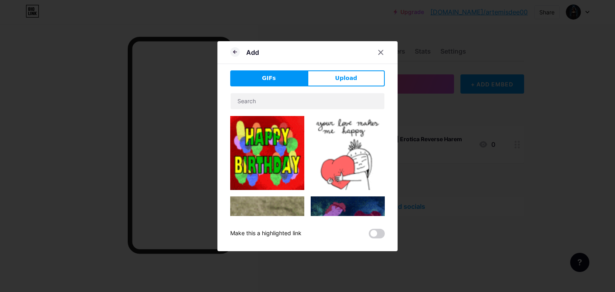
click at [338, 149] on img at bounding box center [348, 153] width 74 height 74
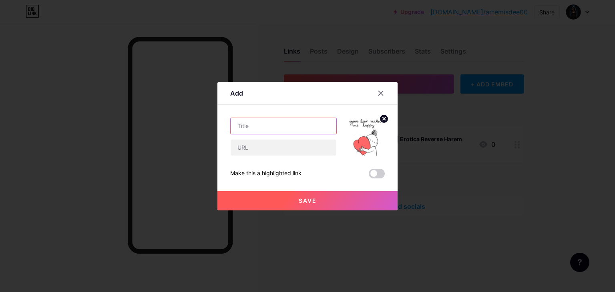
click at [267, 131] on input "text" at bounding box center [284, 126] width 106 height 16
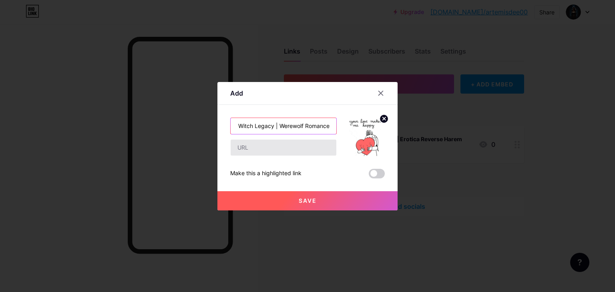
type input "The Hybrid Witch Legacy | Werewolf Romance"
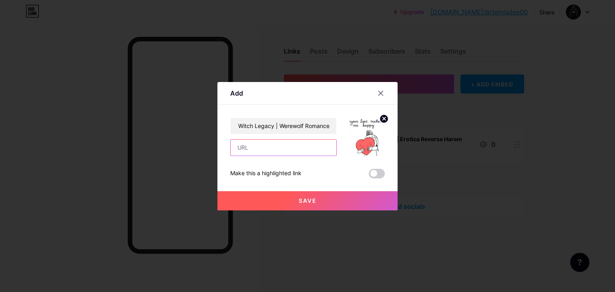
scroll to position [0, 0]
click at [276, 147] on input "text" at bounding box center [284, 148] width 106 height 16
paste input "[URL][DOMAIN_NAME]"
type input "[URL][DOMAIN_NAME]"
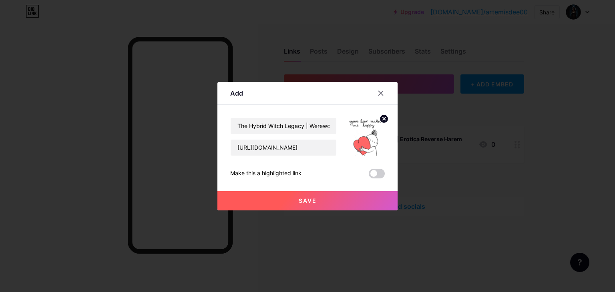
scroll to position [0, 0]
click at [288, 197] on button "Save" at bounding box center [307, 200] width 180 height 19
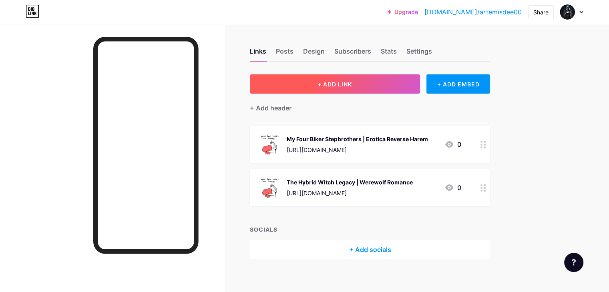
click at [351, 88] on button "+ ADD LINK" at bounding box center [335, 83] width 170 height 19
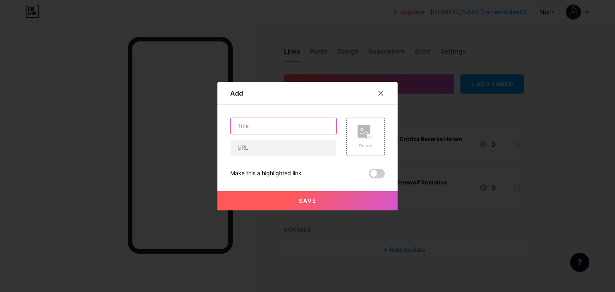
click at [285, 119] on input "text" at bounding box center [284, 126] width 106 height 16
click at [279, 130] on input "Ghostwriting | # stories" at bounding box center [284, 126] width 106 height 16
type input "Ghostwriting | 3 stories"
click at [273, 143] on input "text" at bounding box center [284, 148] width 106 height 16
paste input "https://cdn.readictnovel.com/default/webpage/author_homepage/index.html?author=…"
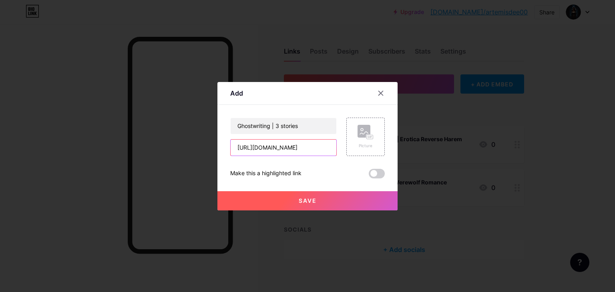
scroll to position [0, 414]
type input "https://cdn.readictnovel.com/default/webpage/author_homepage/index.html?author=…"
click at [361, 139] on icon at bounding box center [366, 132] width 16 height 15
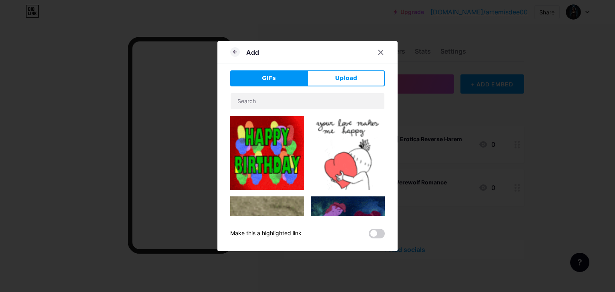
click at [354, 137] on img at bounding box center [348, 153] width 74 height 74
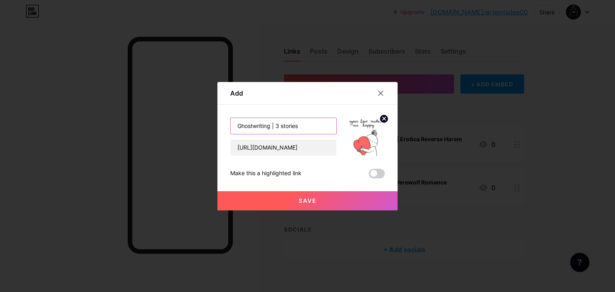
click at [282, 127] on input "Ghostwriting | 3 stories" at bounding box center [284, 126] width 106 height 16
click at [307, 126] on input "Ghostwriting | 3 stories" at bounding box center [284, 126] width 106 height 16
type input "Ghostwriting | 3 stories | Nova Writes"
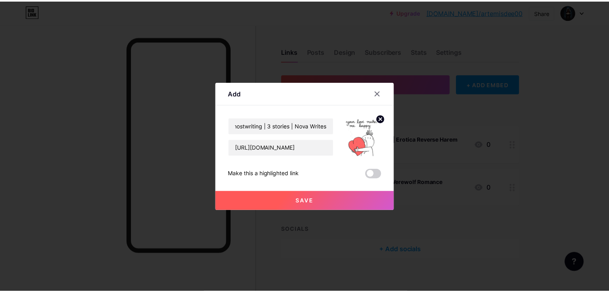
scroll to position [0, 0]
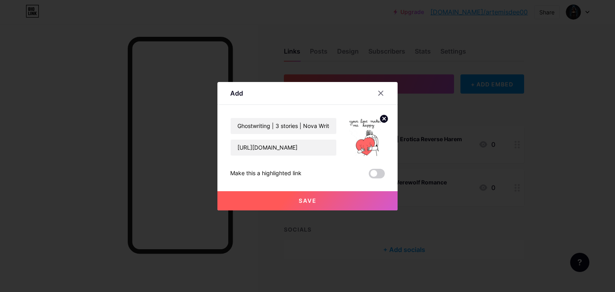
click at [304, 197] on span "Save" at bounding box center [308, 200] width 18 height 7
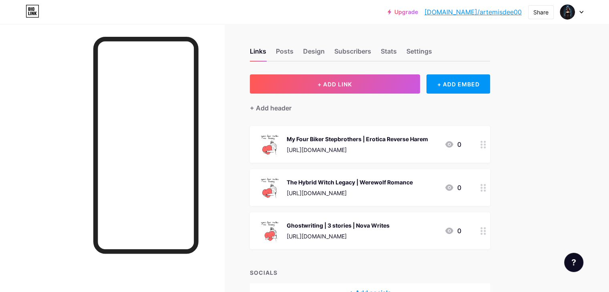
click at [486, 234] on icon at bounding box center [484, 231] width 6 height 8
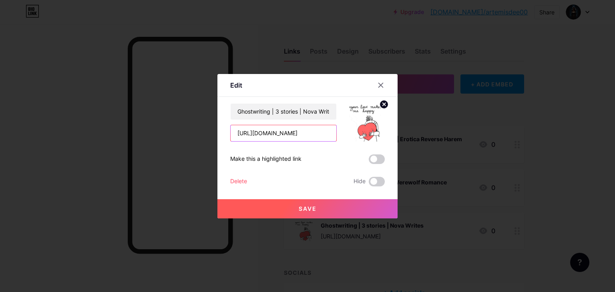
click at [314, 132] on input "https://cdn.readictnovel.com/default/webpage/author_homepage/index.html?author=…" at bounding box center [284, 133] width 106 height 16
click at [293, 135] on input "https://cdn.readictnovel.com/default/webpage/author_homepage/index.html?author=…" at bounding box center [284, 133] width 106 height 16
click at [551, 106] on div at bounding box center [307, 146] width 615 height 292
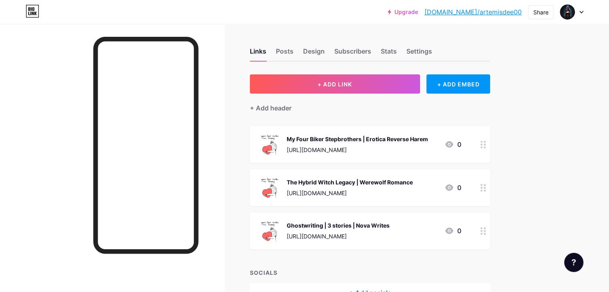
click at [565, 73] on div "Upgrade bio.link/artemi... bio.link/artemisdee00 Share Switch accounts Artemis …" at bounding box center [304, 171] width 609 height 343
click at [486, 230] on circle at bounding box center [485, 231] width 2 height 2
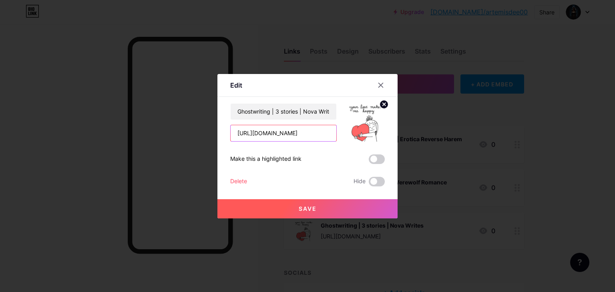
click at [306, 136] on input "https://cdn.readictnovel.com/default/webpage/author_homepage/index.html?author=…" at bounding box center [284, 133] width 106 height 16
paste input "https://cdn.readictnovel.com/default/webpage/author_homepage/index.html?author=…"
click at [376, 156] on span at bounding box center [377, 160] width 16 height 10
click at [369, 161] on input "checkbox" at bounding box center [369, 161] width 0 height 0
click at [322, 209] on button "Save" at bounding box center [307, 208] width 180 height 19
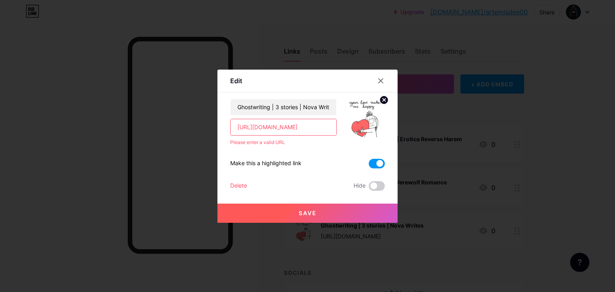
click at [238, 132] on input "https://cdn.readictnovel.com/default/webpage/author_homepage/index.html?author=…" at bounding box center [284, 127] width 106 height 16
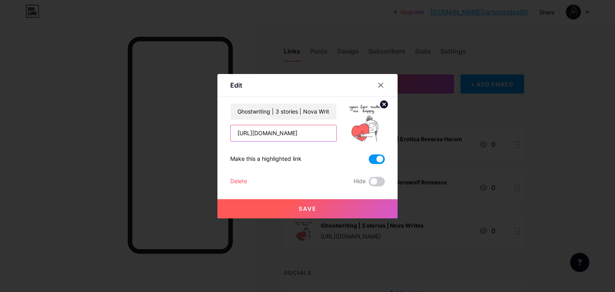
type input "https://cdn.readictnovel.com/default/webpage/author_homepage/index.html?author=…"
click at [290, 210] on button "Save" at bounding box center [307, 208] width 180 height 19
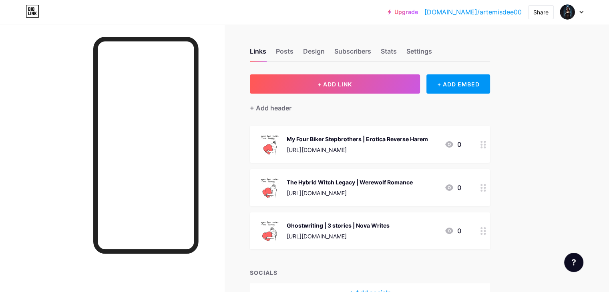
click at [581, 11] on icon at bounding box center [581, 12] width 4 height 3
click at [64, 99] on div at bounding box center [112, 170] width 224 height 292
click at [539, 11] on div "Share" at bounding box center [540, 12] width 15 height 8
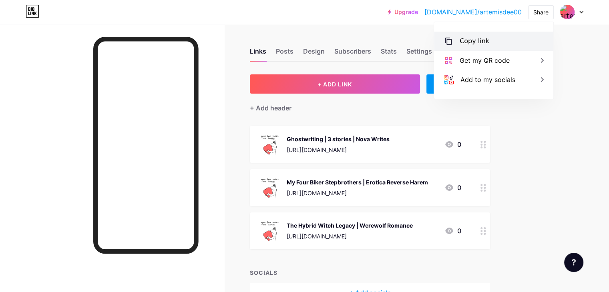
click at [462, 41] on div "Copy link" at bounding box center [475, 41] width 30 height 10
click at [579, 11] on div at bounding box center [571, 12] width 23 height 14
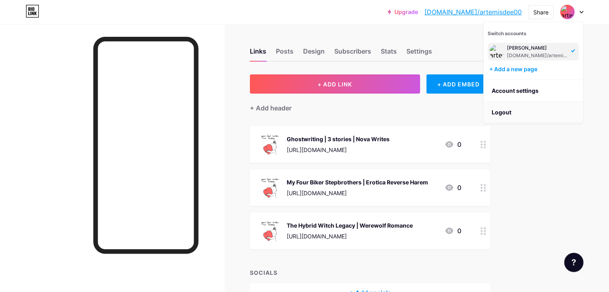
click at [503, 109] on li "Logout" at bounding box center [533, 113] width 99 height 22
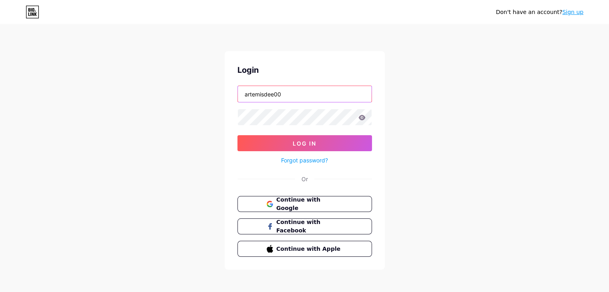
click at [288, 95] on input "artemisdee00" at bounding box center [305, 94] width 134 height 16
type input "artemisdee06"
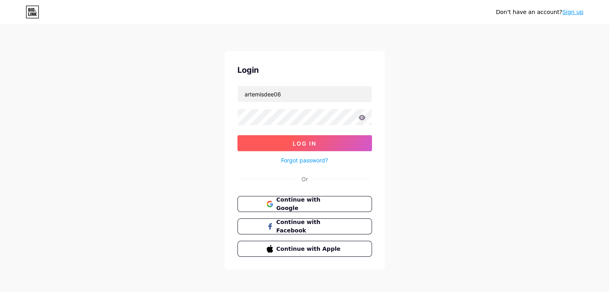
click at [308, 142] on span "Log In" at bounding box center [305, 143] width 24 height 7
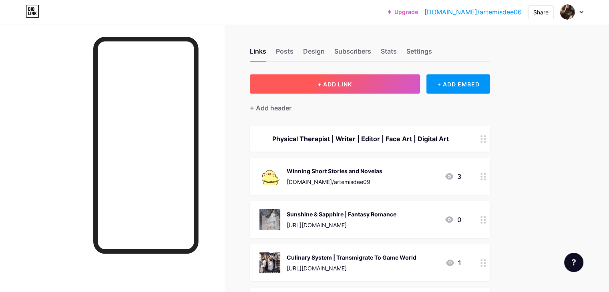
click at [364, 78] on button "+ ADD LINK" at bounding box center [335, 83] width 170 height 19
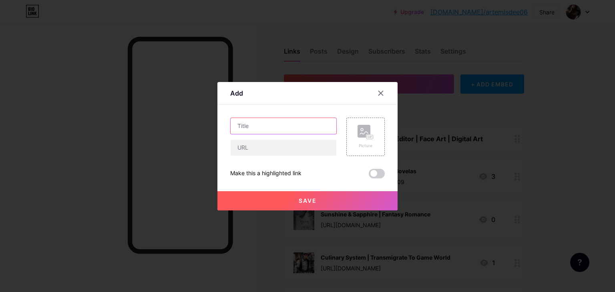
click at [273, 122] on input "text" at bounding box center [284, 126] width 106 height 16
type input "Ghostwriting"
click at [262, 151] on input "text" at bounding box center [284, 148] width 106 height 16
paste input "[URL][DOMAIN_NAME]"
type input "[URL][DOMAIN_NAME]"
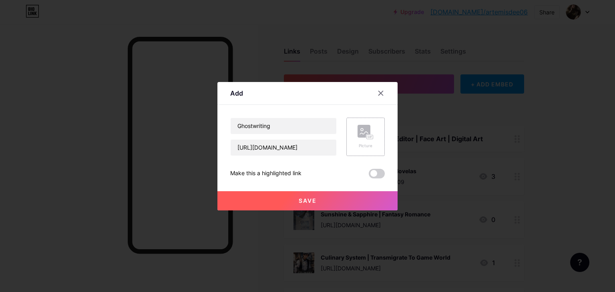
click at [366, 138] on rect at bounding box center [369, 137] width 7 height 5
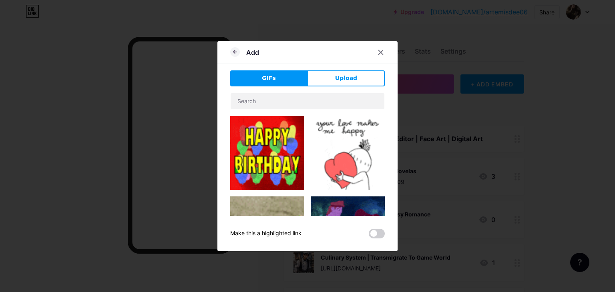
click at [346, 153] on img at bounding box center [348, 153] width 74 height 74
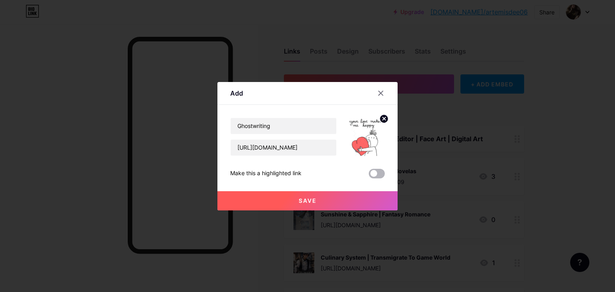
click at [378, 172] on span at bounding box center [377, 174] width 16 height 10
click at [369, 176] on input "checkbox" at bounding box center [369, 176] width 0 height 0
click at [338, 201] on button "Save" at bounding box center [307, 200] width 180 height 19
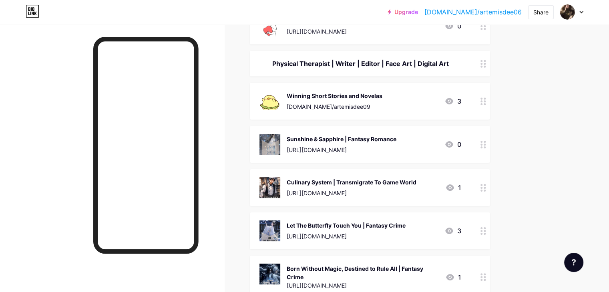
scroll to position [115, 0]
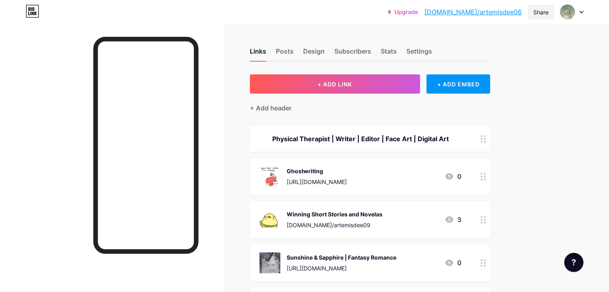
click at [533, 12] on div "Share" at bounding box center [540, 12] width 15 height 8
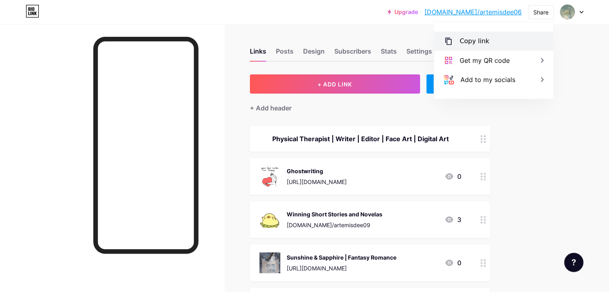
click at [479, 40] on div "Copy link" at bounding box center [475, 41] width 30 height 10
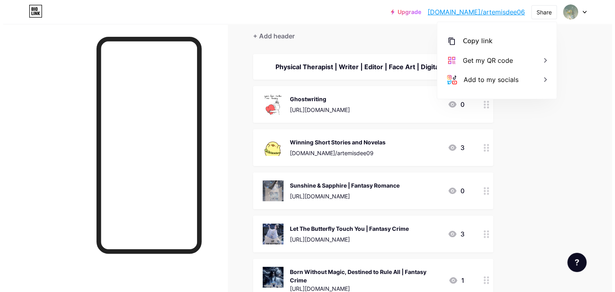
scroll to position [73, 0]
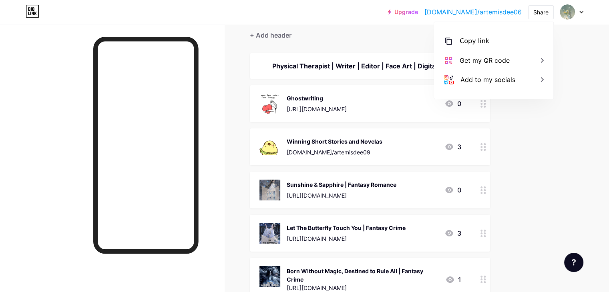
click at [486, 190] on icon at bounding box center [484, 191] width 6 height 8
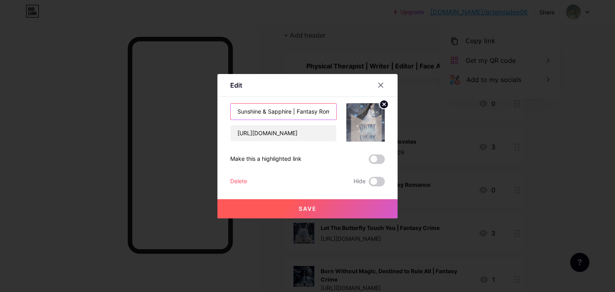
click at [316, 112] on input "Sunshine & Sapphire | Fantasy Romance" at bounding box center [284, 112] width 106 height 16
click at [284, 114] on input "Sunshine & Sapphire | Fantasy Romance | Thalassa Series" at bounding box center [284, 112] width 106 height 16
type input "Sunshine & Sapphire | Fantasy Romance | Thalassa Series"
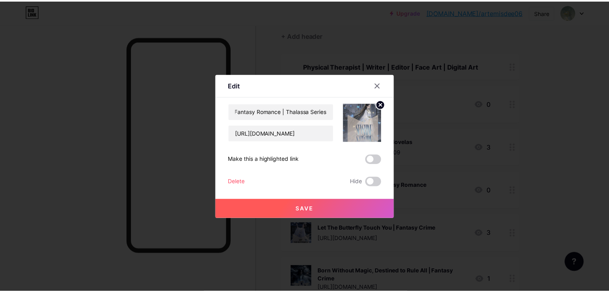
scroll to position [0, 0]
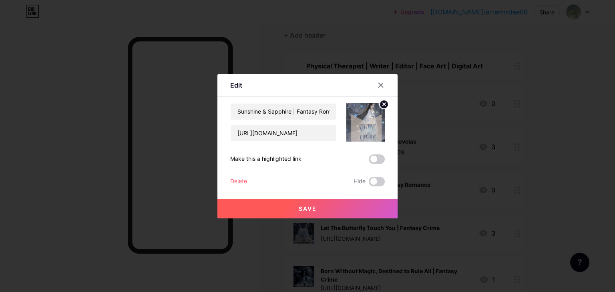
click at [302, 204] on button "Save" at bounding box center [307, 208] width 180 height 19
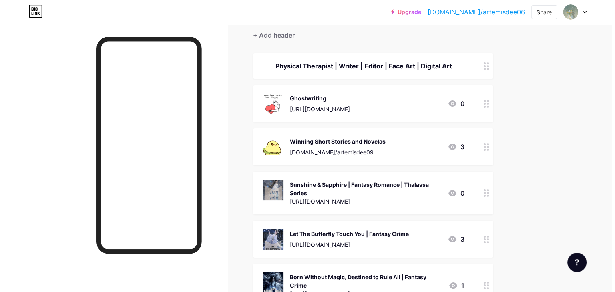
scroll to position [96, 0]
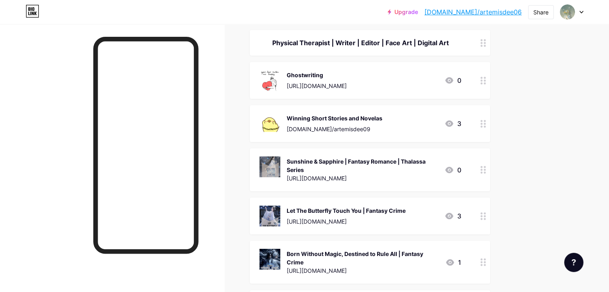
click at [490, 215] on div at bounding box center [484, 216] width 14 height 37
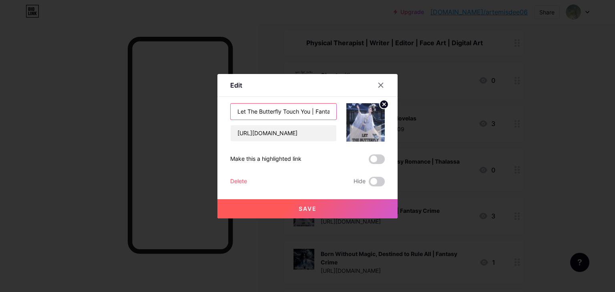
click at [314, 111] on input "Let The Butterfly Touch You | Fantasy Crime" at bounding box center [284, 112] width 106 height 16
paste input "| Thalassa Series"
type input "Let The Butterfly Touch You | Fantasy Crime | Thalassa Series"
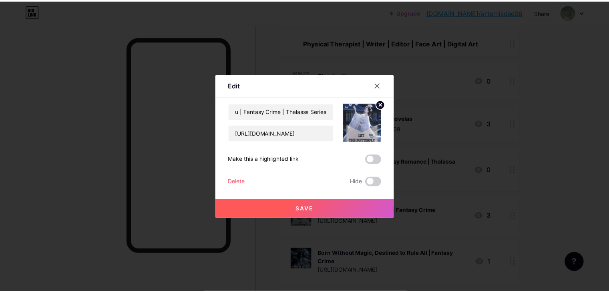
scroll to position [0, 0]
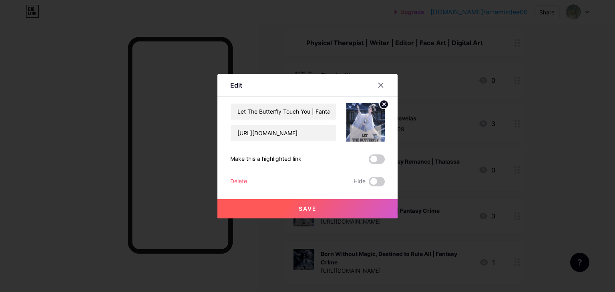
click at [311, 206] on span "Save" at bounding box center [308, 208] width 18 height 7
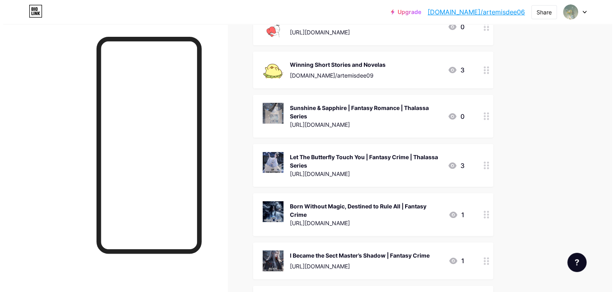
scroll to position [150, 0]
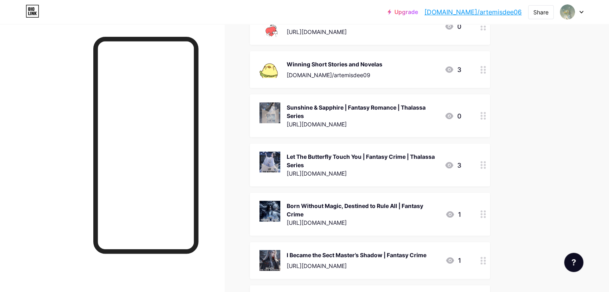
click at [377, 211] on div "Born Without Magic, Destined to Rule All | Fantasy Crime" at bounding box center [363, 210] width 152 height 17
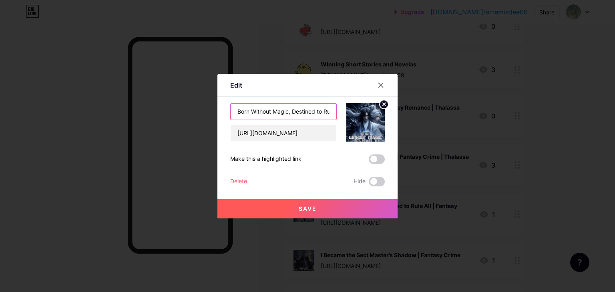
click at [302, 109] on input "Born Without Magic, Destined to Rule All | Fantasy Crime" at bounding box center [284, 112] width 106 height 16
paste input "| Thalassa Series"
type input "Born Without Magic, Destined to Rule All | Fantasy Crime | Thalassa Series"
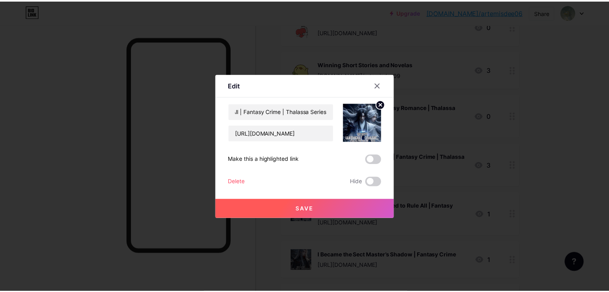
scroll to position [0, 0]
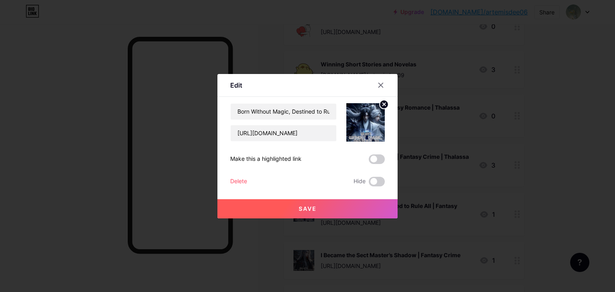
click at [299, 216] on button "Save" at bounding box center [307, 208] width 180 height 19
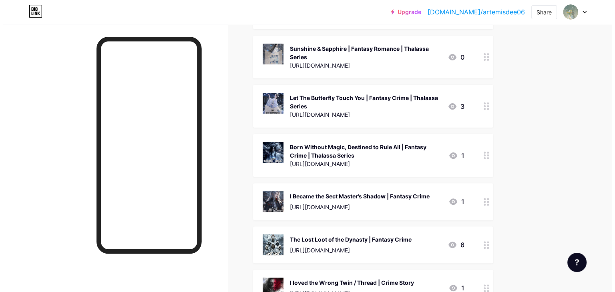
scroll to position [209, 0]
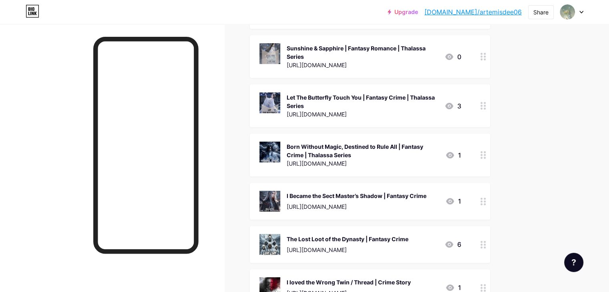
click at [343, 192] on div "I Became the Sect Master’s Shadow | Fantasy Crime" at bounding box center [357, 196] width 140 height 8
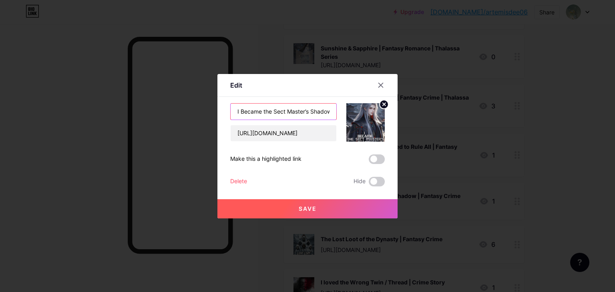
click at [294, 115] on input "I Became the Sect Master’s Shadow | Fantasy Crime" at bounding box center [284, 112] width 106 height 16
paste input "| Thalassa Series"
type input "I Became the Sect Master’s Shadow | Fantasy Crime | Thalassa Series"
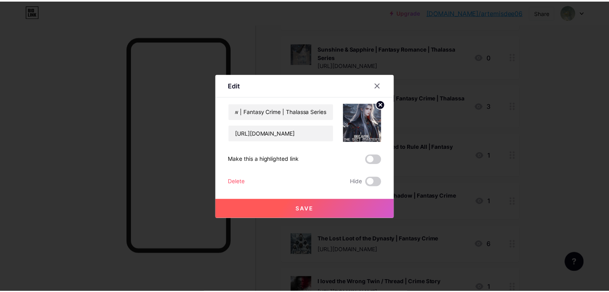
scroll to position [0, 0]
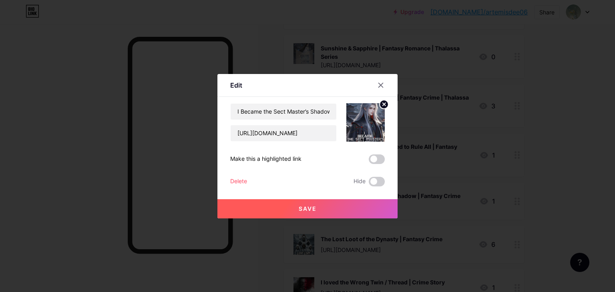
click at [320, 212] on button "Save" at bounding box center [307, 208] width 180 height 19
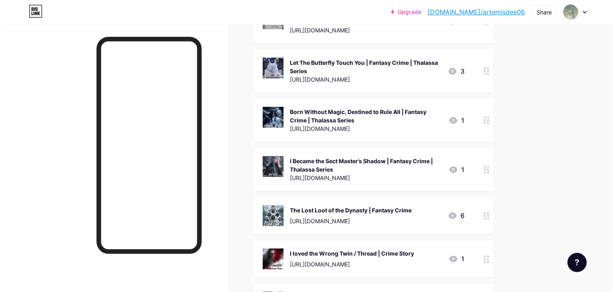
scroll to position [247, 0]
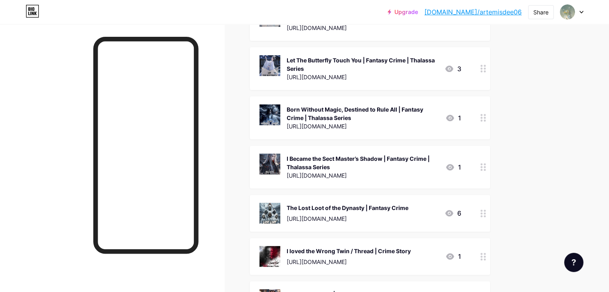
click at [337, 212] on div "The Lost Loot of the Dynasty | Fantasy Crime [URL][DOMAIN_NAME]" at bounding box center [348, 213] width 122 height 21
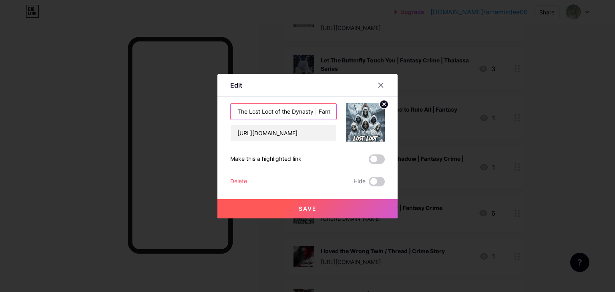
click at [298, 114] on input "The Lost Loot of the Dynasty | Fantasy Crime" at bounding box center [284, 112] width 106 height 16
paste input "| Thalassa Series"
type input "The Lost Loot of the Dynasty | Fantasy Crime | Thalassa Series"
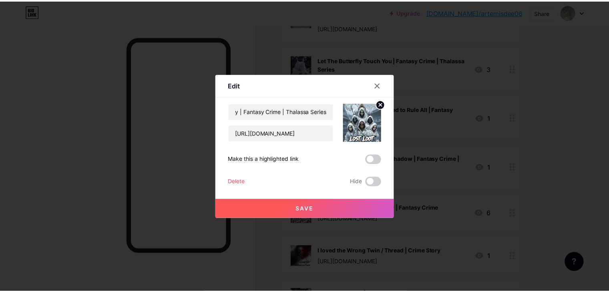
scroll to position [0, 0]
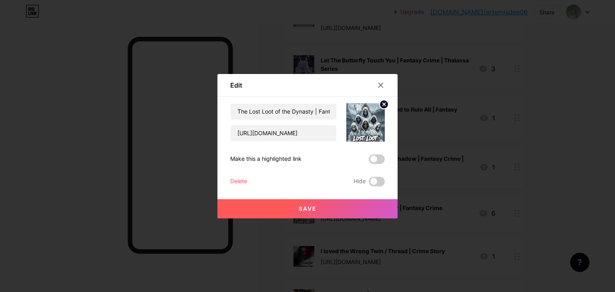
click at [312, 210] on span "Save" at bounding box center [308, 208] width 18 height 7
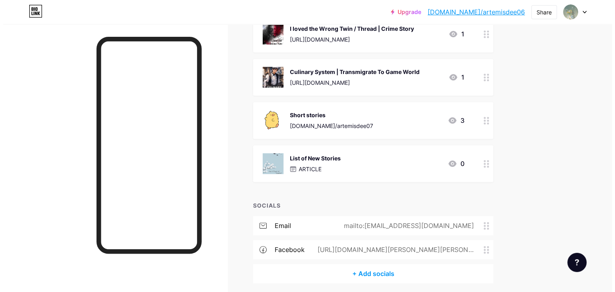
scroll to position [477, 0]
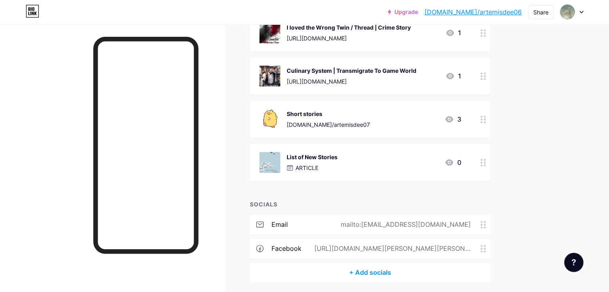
click at [338, 152] on div "List of New Stories ARTICLE" at bounding box center [312, 162] width 51 height 21
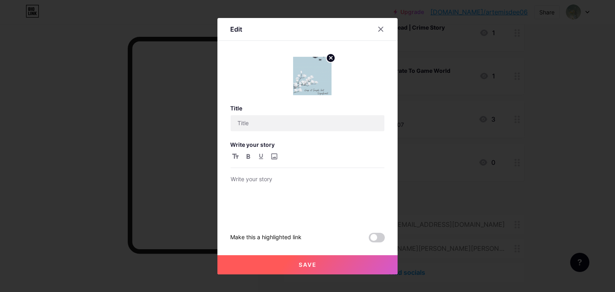
type input "List of New Stories"
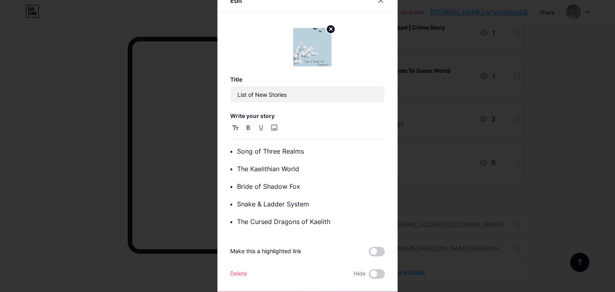
scroll to position [0, 0]
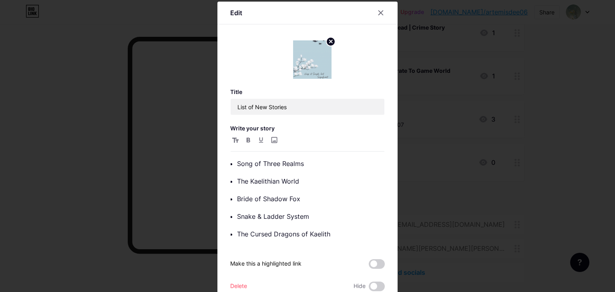
click at [326, 38] on circle at bounding box center [330, 41] width 9 height 9
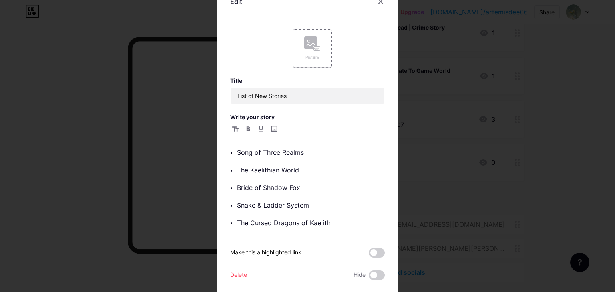
scroll to position [12, 0]
click at [317, 153] on p "Song of Three Realms" at bounding box center [310, 151] width 147 height 11
click at [298, 165] on p "The Kaelithian World" at bounding box center [310, 169] width 147 height 11
click at [320, 207] on p "Snake & Ladder System" at bounding box center [310, 204] width 147 height 11
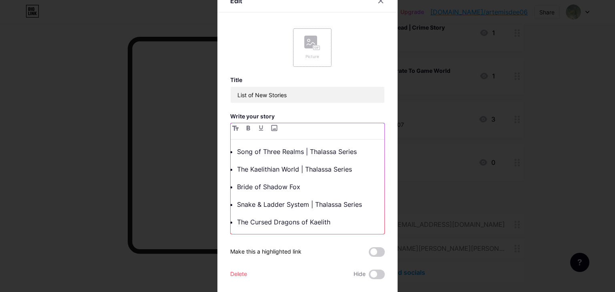
click at [334, 220] on p "The Cursed Dragons of Kaelith" at bounding box center [310, 222] width 147 height 11
click at [306, 59] on div "Picture" at bounding box center [312, 57] width 16 height 6
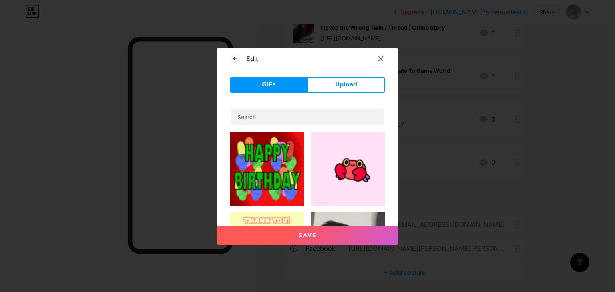
scroll to position [0, 0]
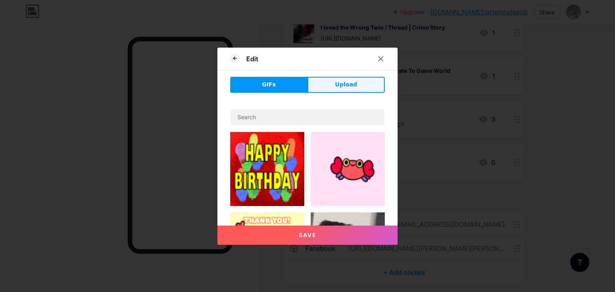
click at [354, 88] on span "Upload" at bounding box center [346, 84] width 22 height 8
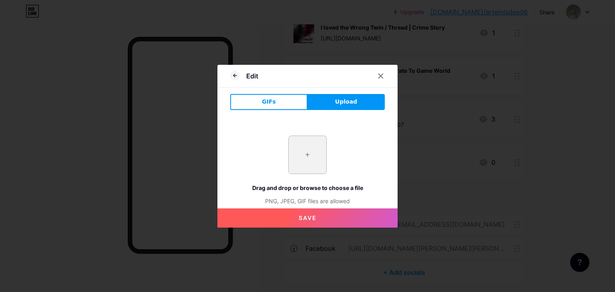
click at [314, 143] on input "file" at bounding box center [308, 155] width 38 height 38
type input "C:\fakepath\Tired.jpeg"
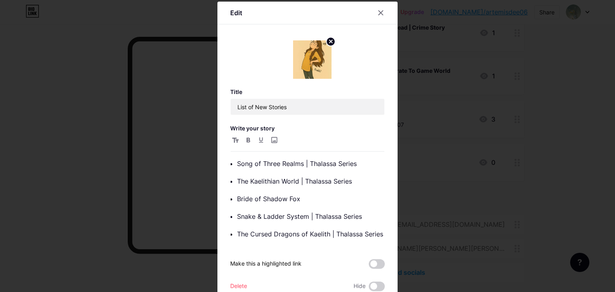
click at [326, 39] on circle at bounding box center [330, 41] width 9 height 9
click at [317, 50] on icon at bounding box center [312, 55] width 16 height 15
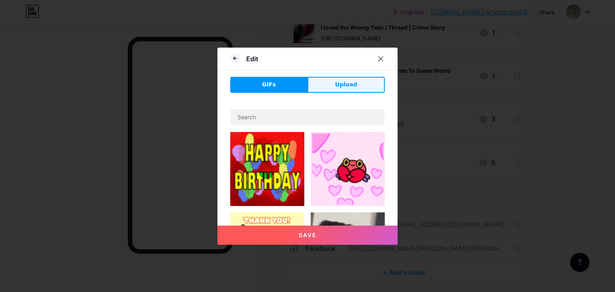
click at [333, 82] on button "Upload" at bounding box center [346, 85] width 77 height 16
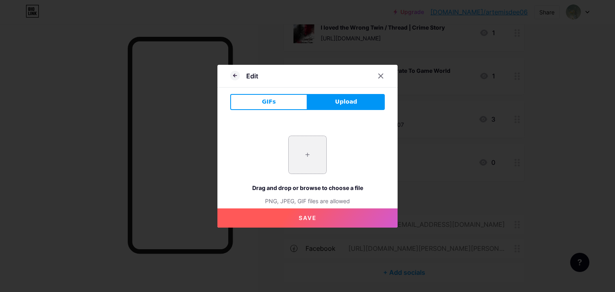
click at [315, 154] on input "file" at bounding box center [308, 155] width 38 height 38
type input "C:\fakepath\38f85c90-13db-4bcd-80cd-091ab37e7f39.jpeg"
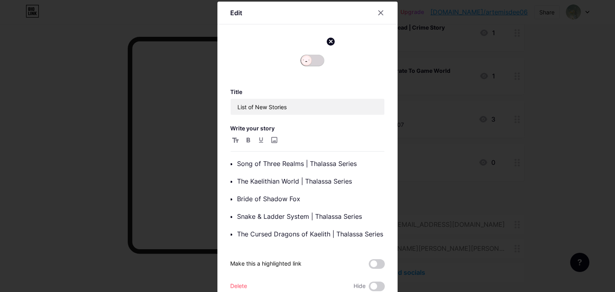
click at [304, 64] on img at bounding box center [312, 59] width 38 height 38
click at [330, 40] on icon at bounding box center [331, 41] width 3 height 3
click at [317, 60] on icon at bounding box center [317, 60] width 0 height 2
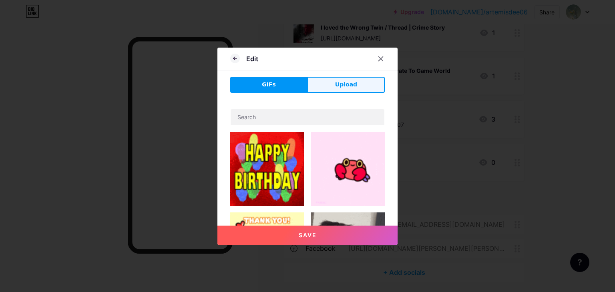
click at [338, 90] on button "Upload" at bounding box center [346, 85] width 77 height 16
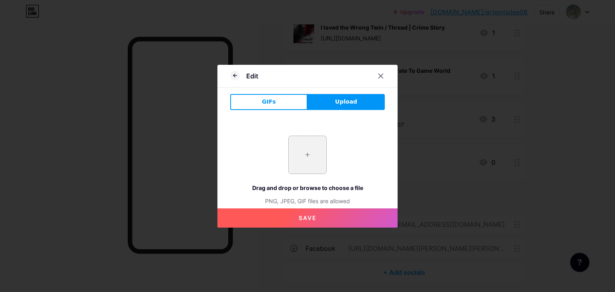
click at [310, 142] on input "file" at bounding box center [308, 155] width 38 height 38
type input "C:\fakepath\ℭ𝔞𝔣é ✓ ℭ𝔥𝔬𝔠𝔬𝔩𝔞𝔱 ✓ 𝔗𝔥é ✓.jpeg"
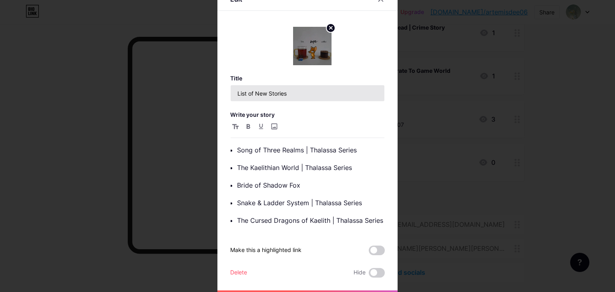
scroll to position [12, 0]
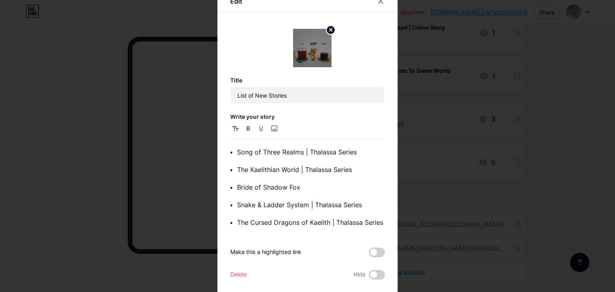
click at [328, 32] on circle at bounding box center [330, 30] width 9 height 9
click at [317, 44] on icon at bounding box center [312, 43] width 16 height 15
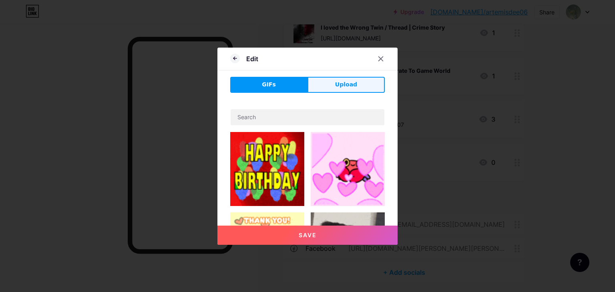
click at [329, 88] on button "Upload" at bounding box center [346, 85] width 77 height 16
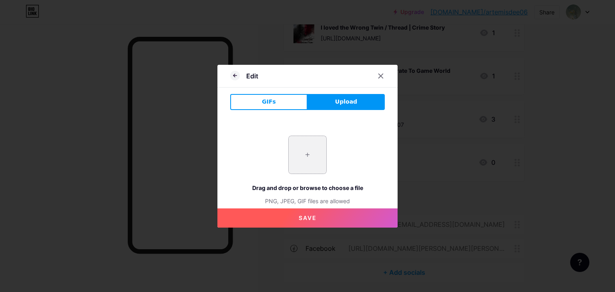
click at [309, 147] on input "file" at bounding box center [308, 155] width 38 height 38
type input "C:\fakepath\ℭ𝔞𝔣é ✓ ℭ𝔥𝔬𝔠𝔬𝔩𝔞𝔱 ✓ 𝔗𝔥é ✓.jpeg"
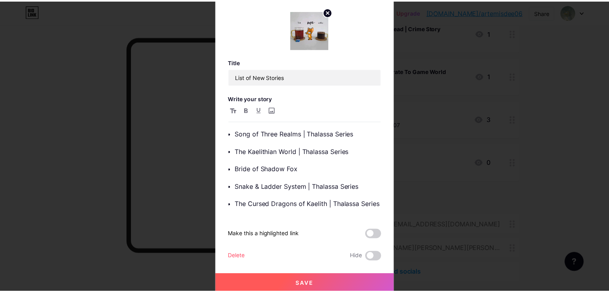
scroll to position [32, 0]
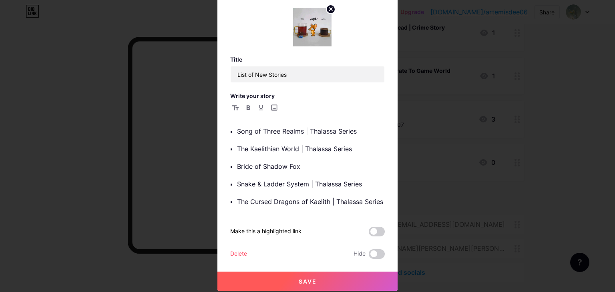
click at [287, 276] on button "Save" at bounding box center [307, 281] width 180 height 19
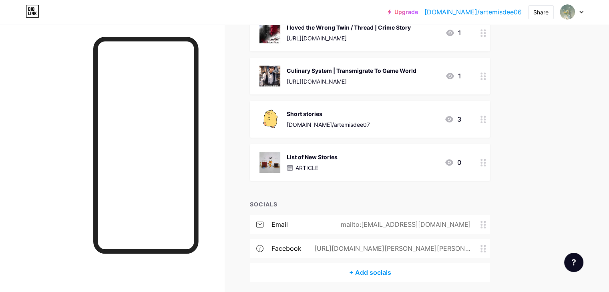
click at [280, 164] on img at bounding box center [269, 162] width 21 height 21
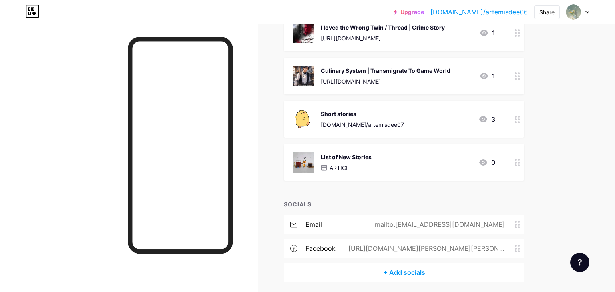
type input "List of New Stories"
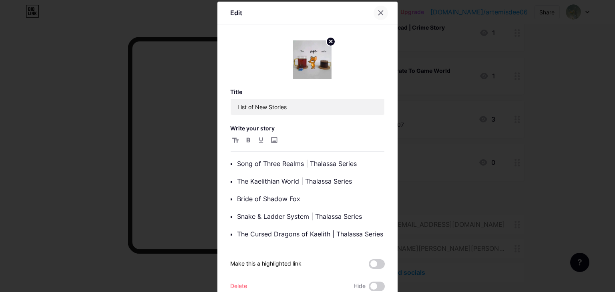
click at [380, 16] on div at bounding box center [381, 13] width 14 height 14
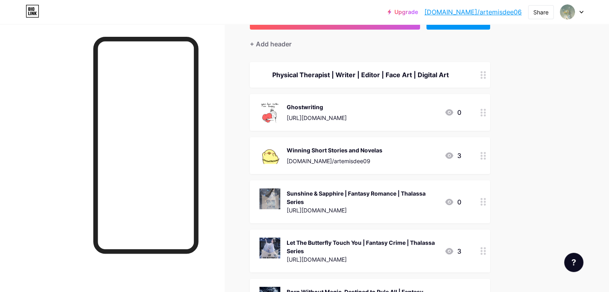
scroll to position [0, 0]
